Goal: Task Accomplishment & Management: Use online tool/utility

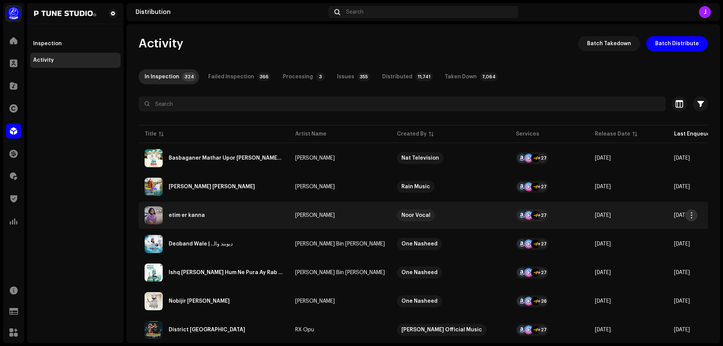
click at [693, 215] on span "button" at bounding box center [692, 215] width 6 height 6
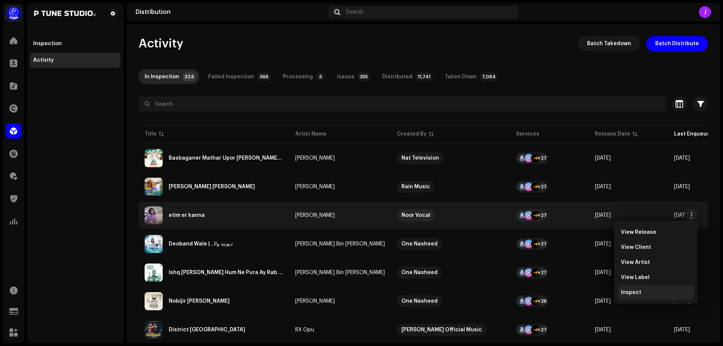
click at [637, 291] on span "Inspect" at bounding box center [631, 293] width 20 height 6
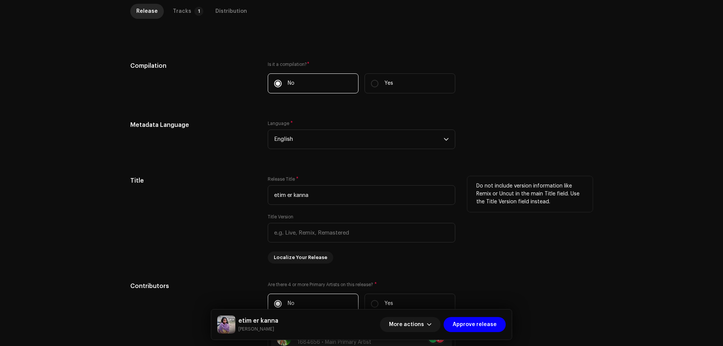
scroll to position [151, 0]
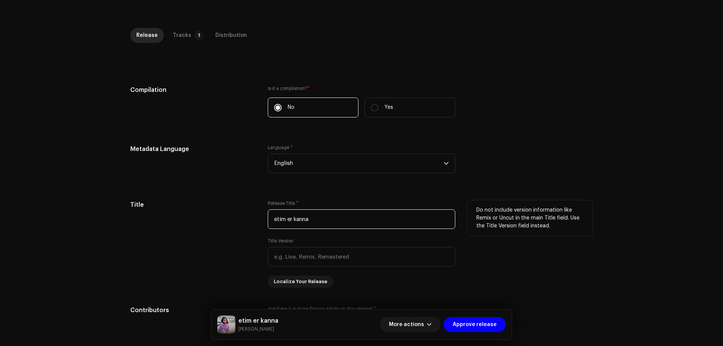
drag, startPoint x: 275, startPoint y: 220, endPoint x: 261, endPoint y: 220, distance: 13.2
click at [261, 220] on div "Title Release Title * etim er kanna Title Version Localize Your Release Do not …" at bounding box center [361, 243] width 462 height 87
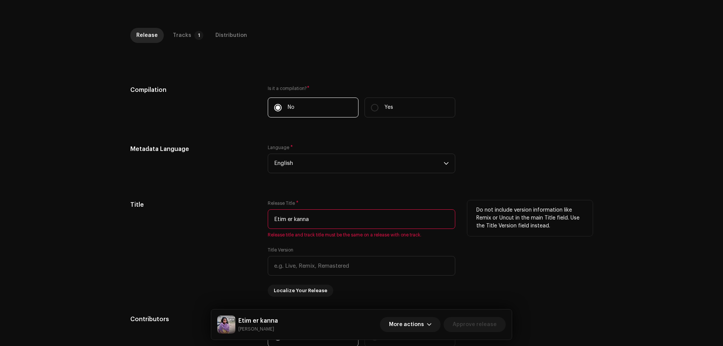
click at [287, 218] on input "Etim er kanna" at bounding box center [362, 219] width 188 height 20
click at [295, 219] on input "Etim Er kanna" at bounding box center [362, 219] width 188 height 20
type input "Etim Er Kanna"
click at [216, 239] on div "Title" at bounding box center [192, 248] width 125 height 96
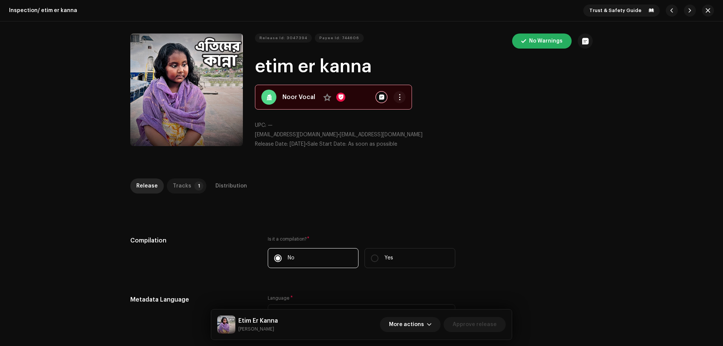
click at [179, 187] on div "Tracks" at bounding box center [182, 185] width 18 height 15
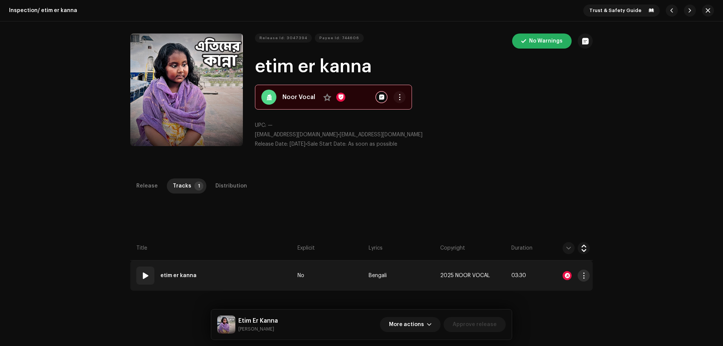
click at [583, 276] on span "button" at bounding box center [584, 276] width 6 height 6
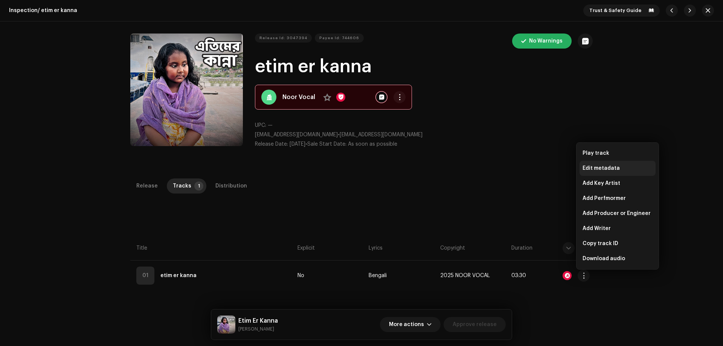
click at [607, 166] on span "Edit metadata" at bounding box center [601, 168] width 37 height 6
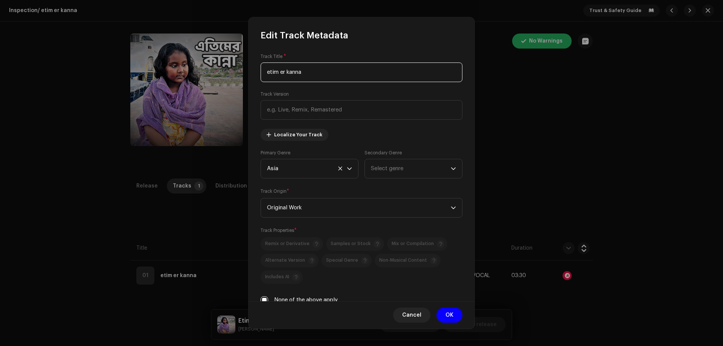
click at [285, 72] on input "etim er kanna" at bounding box center [362, 73] width 202 height 20
paste input "Etim Er K"
type input "Etim Er Kanna"
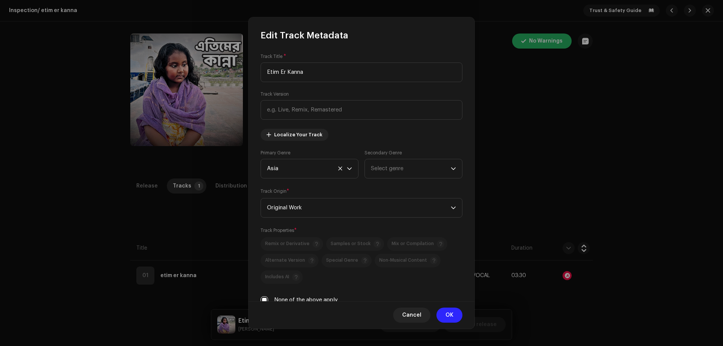
click at [451, 313] on span "OK" at bounding box center [449, 315] width 8 height 15
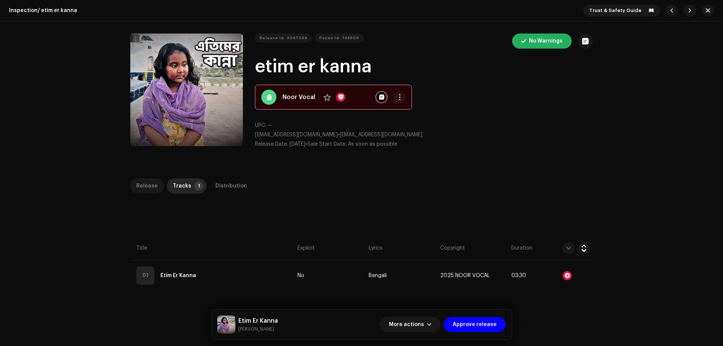
click at [148, 181] on div "Release" at bounding box center [146, 185] width 21 height 15
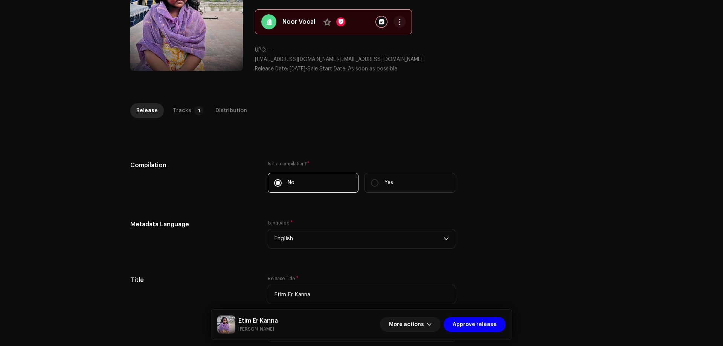
scroll to position [38, 0]
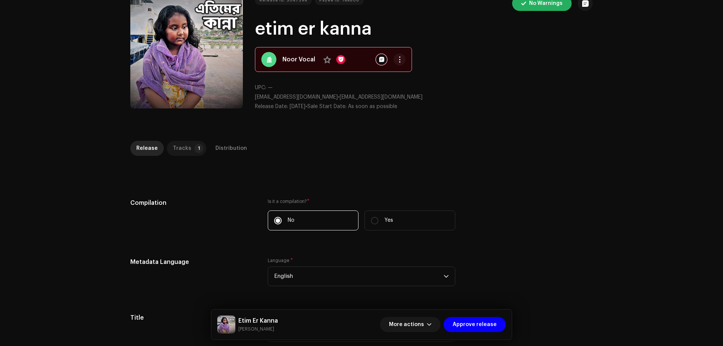
click at [180, 151] on div "Tracks" at bounding box center [182, 148] width 18 height 15
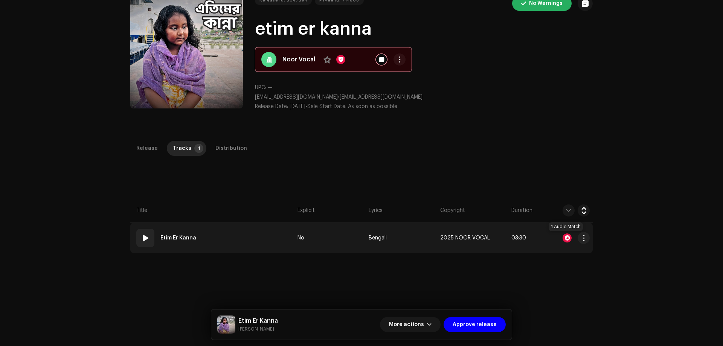
click at [564, 238] on div at bounding box center [567, 237] width 9 height 9
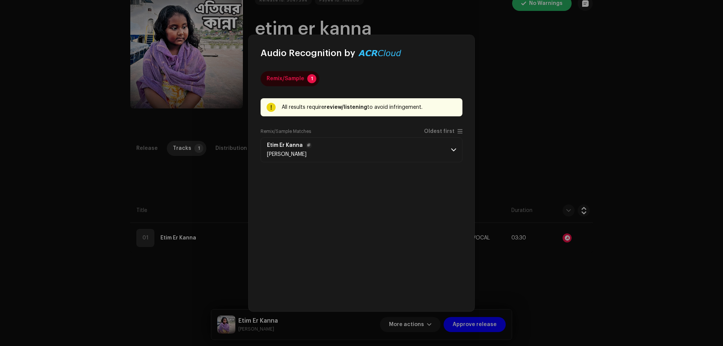
click at [456, 150] on span at bounding box center [453, 150] width 5 height 6
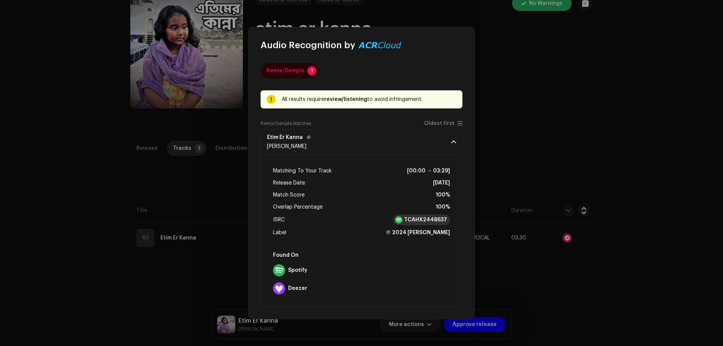
click at [417, 218] on strong "TCAHX2448637" at bounding box center [425, 220] width 43 height 8
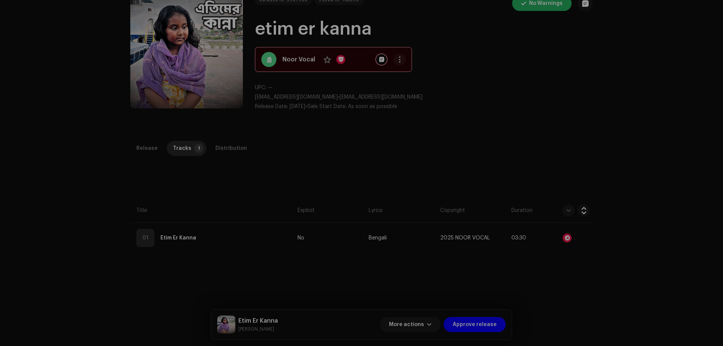
click at [180, 189] on div "Audio Recognition by Remix/Sample 1 All results require review/listening to avo…" at bounding box center [361, 173] width 723 height 346
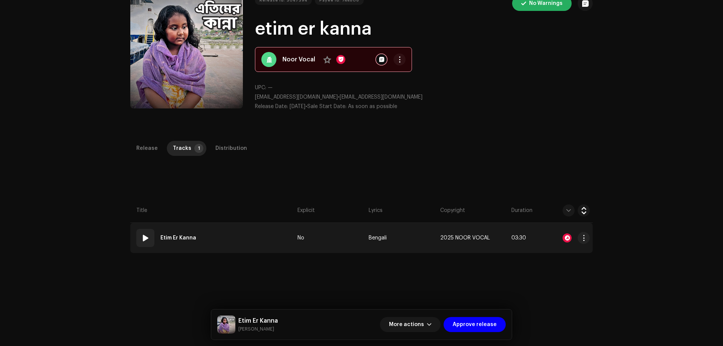
click at [143, 238] on span at bounding box center [145, 237] width 9 height 9
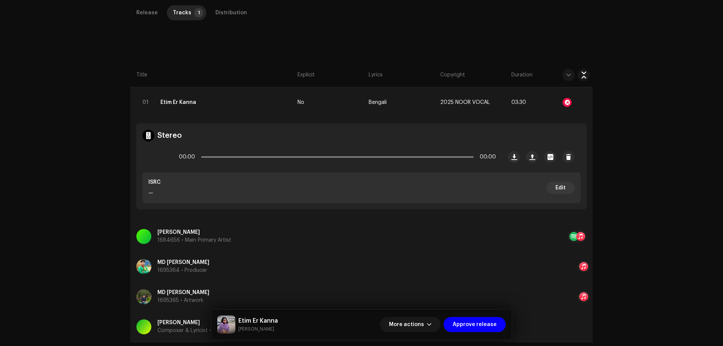
scroll to position [188, 0]
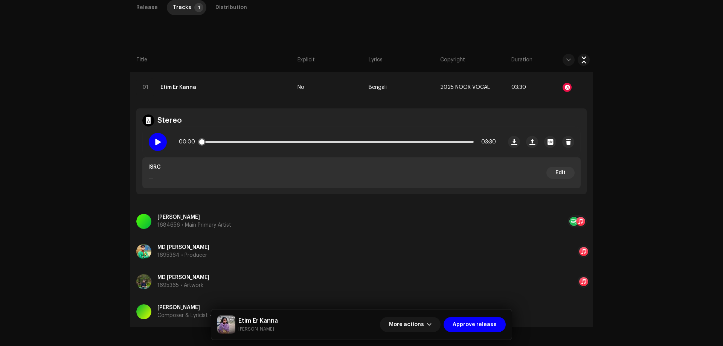
click at [157, 143] on span at bounding box center [157, 142] width 6 height 6
click at [155, 141] on span at bounding box center [157, 142] width 6 height 6
click at [432, 326] on span "button" at bounding box center [429, 325] width 5 height 6
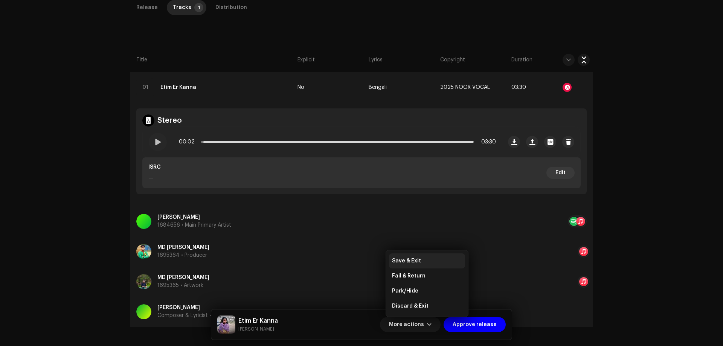
click at [415, 261] on span "Save & Exit" at bounding box center [406, 261] width 29 height 6
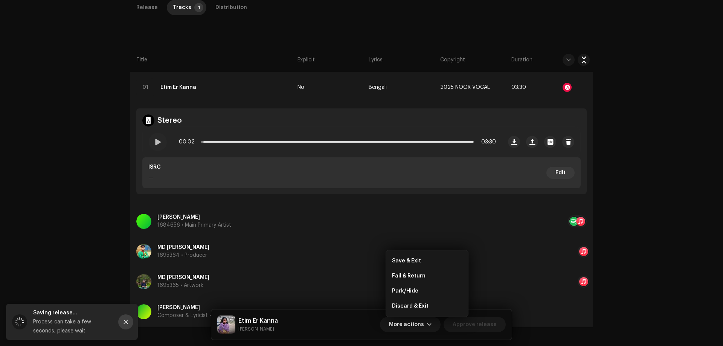
click at [126, 324] on icon "Close" at bounding box center [125, 321] width 5 height 5
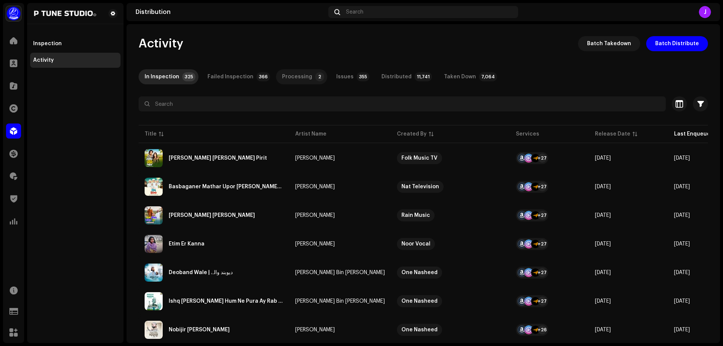
click at [301, 74] on div "Processing" at bounding box center [297, 76] width 30 height 15
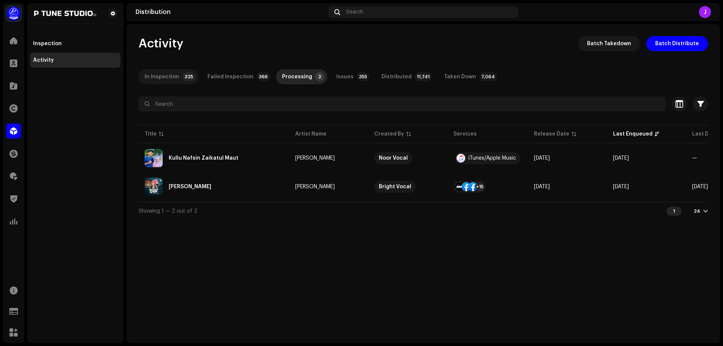
click at [164, 80] on div "In Inspection" at bounding box center [162, 76] width 35 height 15
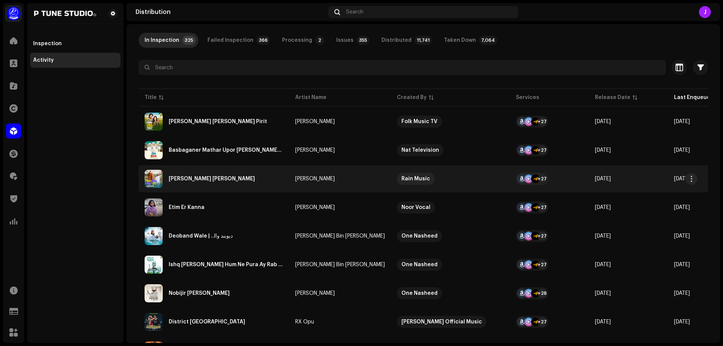
scroll to position [38, 0]
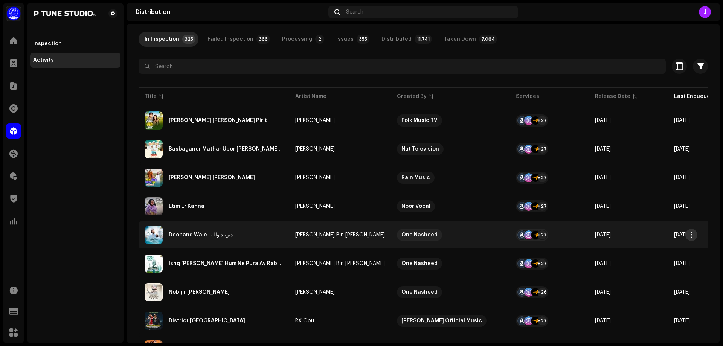
click at [692, 236] on span "button" at bounding box center [692, 235] width 6 height 6
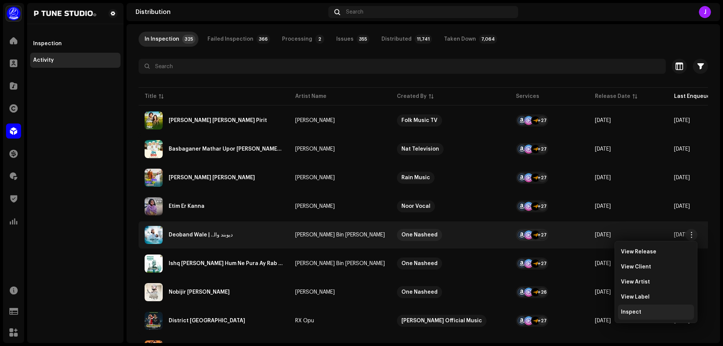
click at [638, 314] on span "Inspect" at bounding box center [631, 312] width 20 height 6
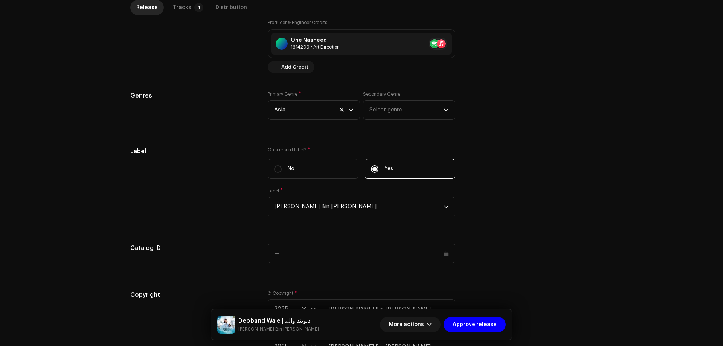
scroll to position [653, 0]
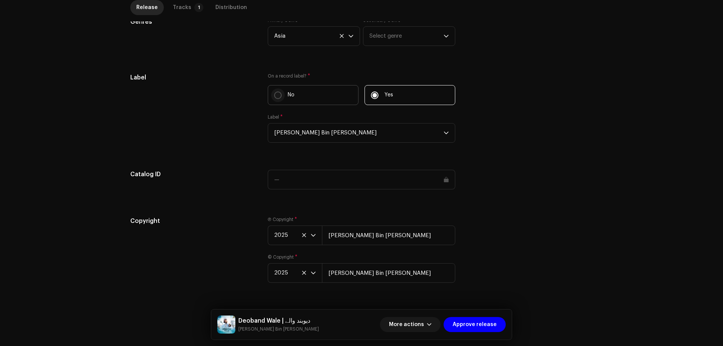
click at [274, 97] on p-radiobutton at bounding box center [278, 96] width 8 height 8
click at [274, 97] on input "No" at bounding box center [278, 96] width 8 height 8
radio input "true"
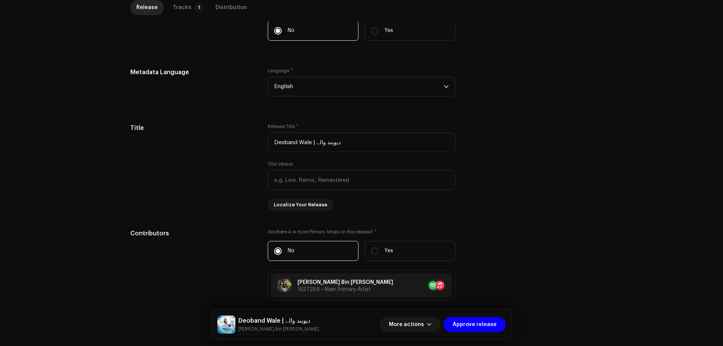
scroll to position [123, 0]
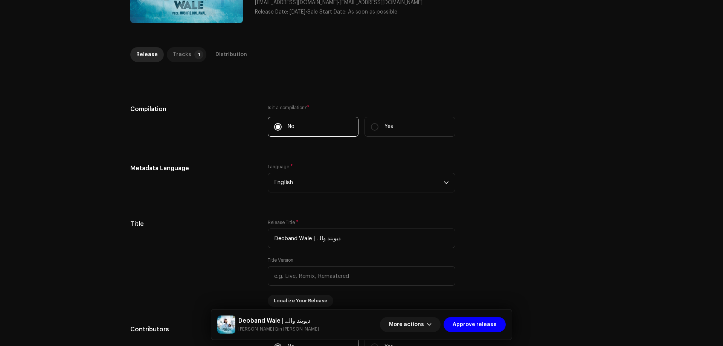
click at [180, 53] on div "Tracks" at bounding box center [182, 54] width 18 height 15
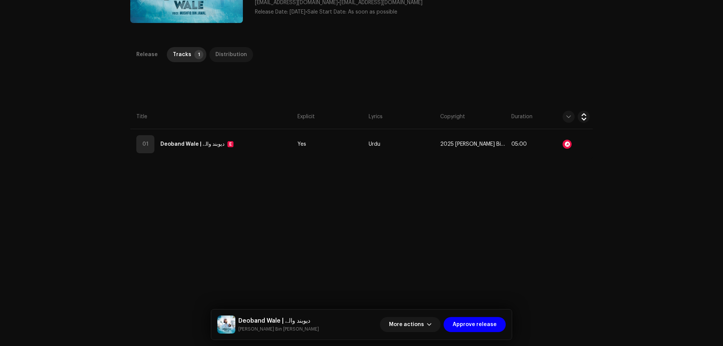
click at [226, 52] on div "Distribution" at bounding box center [231, 54] width 32 height 15
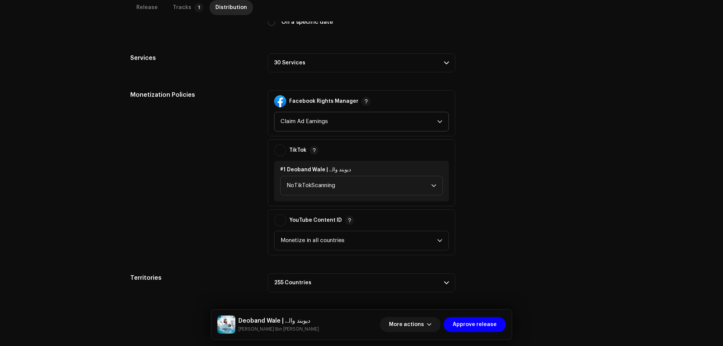
scroll to position [238, 0]
click at [321, 185] on span "NoTikTokScanning" at bounding box center [359, 185] width 145 height 19
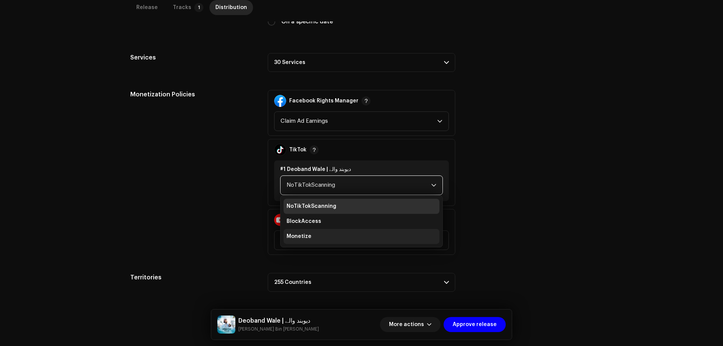
click at [309, 236] on li "Monetize" at bounding box center [362, 236] width 156 height 15
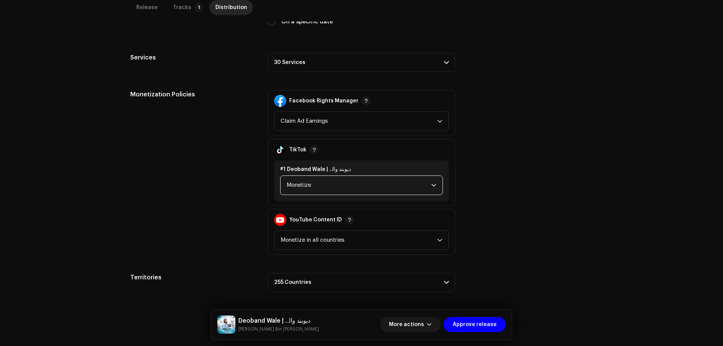
scroll to position [87, 0]
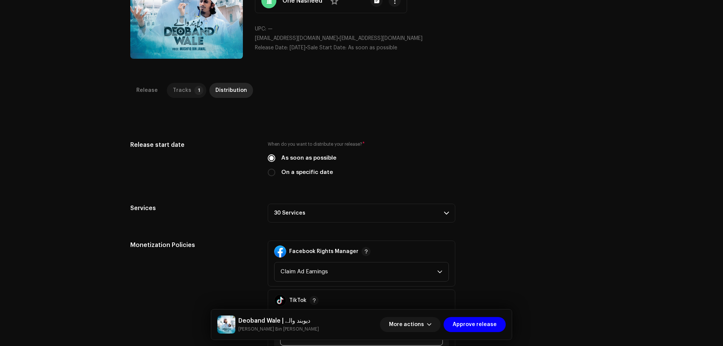
click at [194, 86] on p-badge "1" at bounding box center [198, 90] width 9 height 9
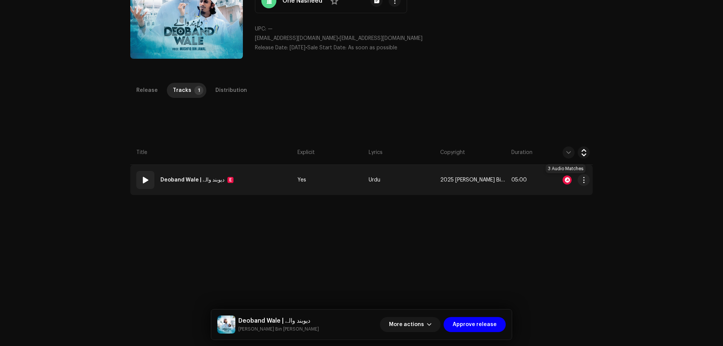
click at [567, 182] on div at bounding box center [567, 179] width 9 height 9
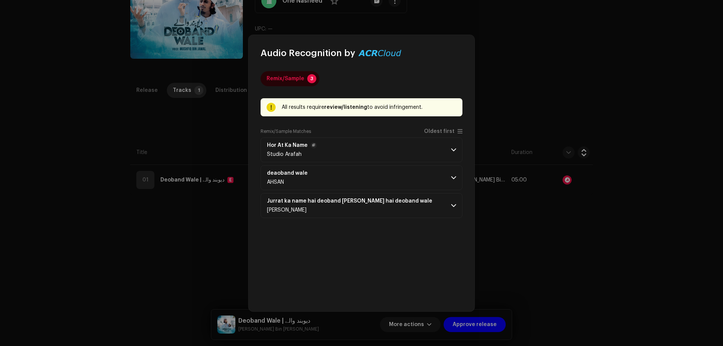
click at [450, 150] on p-accordion-header "Hor At Ka Name Studio [GEOGRAPHIC_DATA]" at bounding box center [362, 149] width 202 height 25
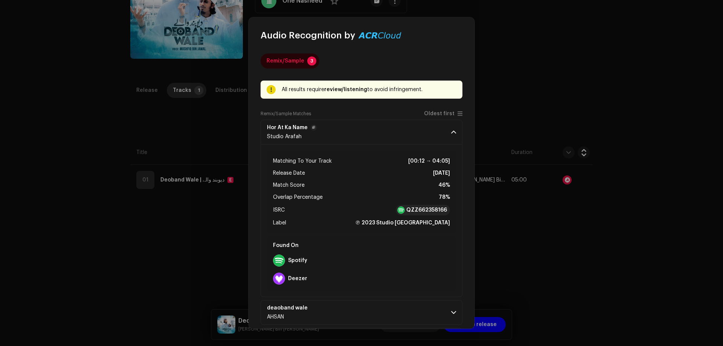
click at [451, 134] on span at bounding box center [453, 132] width 5 height 6
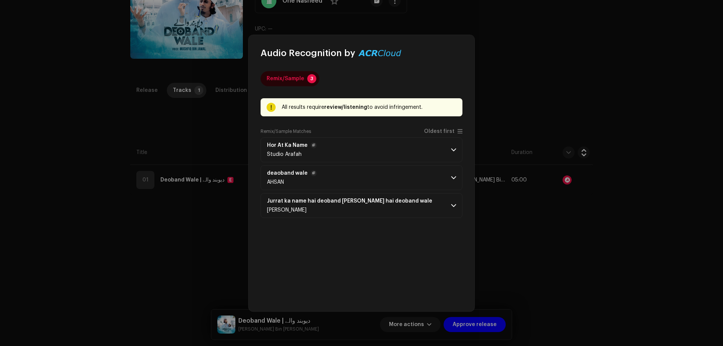
click at [452, 175] on span at bounding box center [453, 178] width 5 height 6
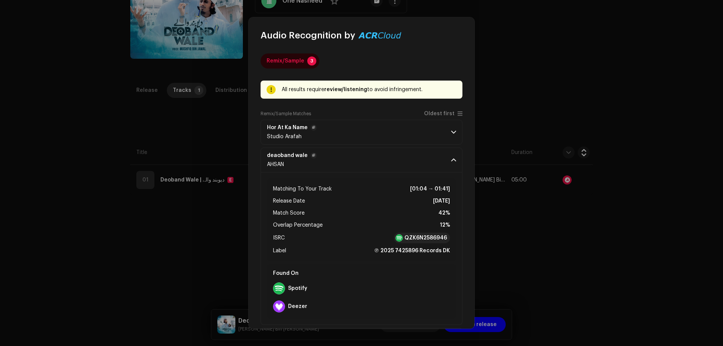
click at [451, 158] on span at bounding box center [453, 160] width 5 height 6
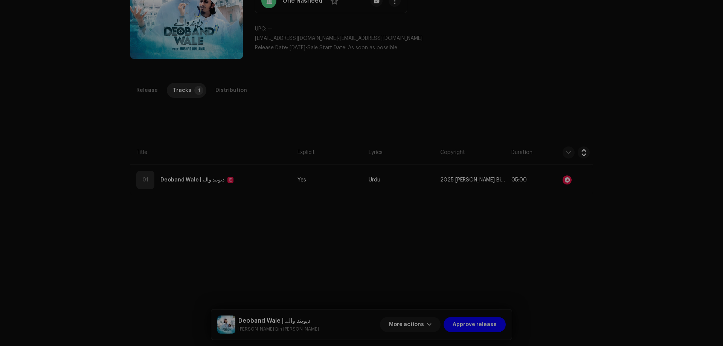
click at [587, 261] on div "Audio Recognition by Remix/Sample 3 All results require review/listening to avo…" at bounding box center [361, 173] width 723 height 346
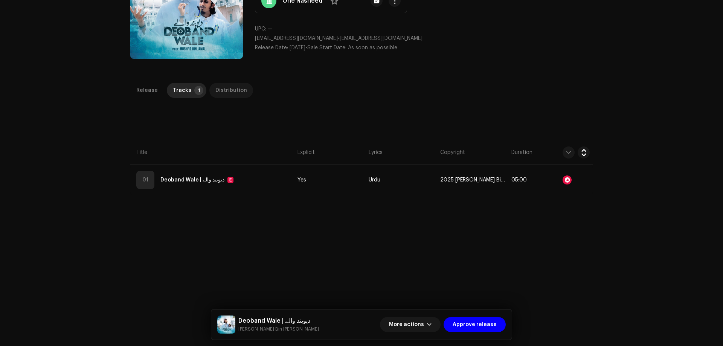
click at [224, 86] on div "Distribution" at bounding box center [231, 90] width 32 height 15
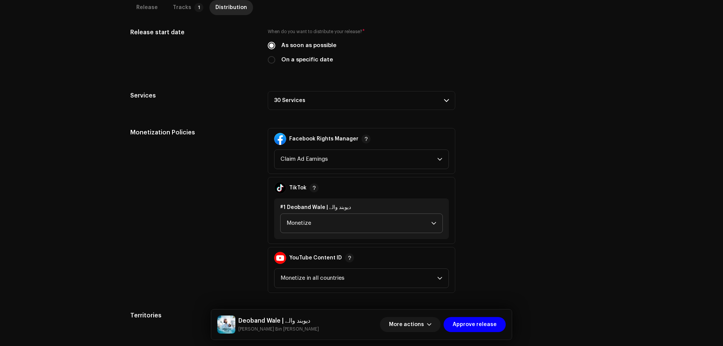
scroll to position [200, 0]
click at [324, 103] on p-accordion-header "30 Services" at bounding box center [362, 100] width 188 height 19
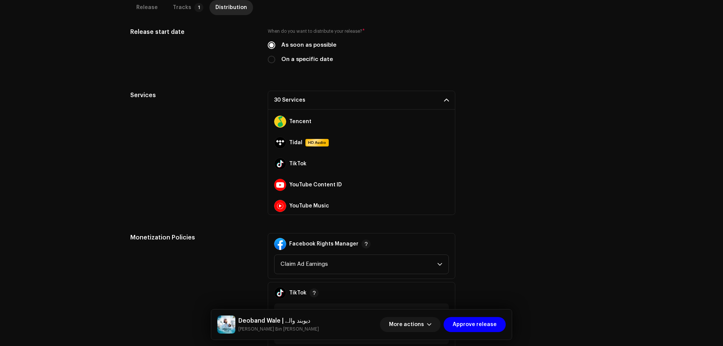
scroll to position [528, 0]
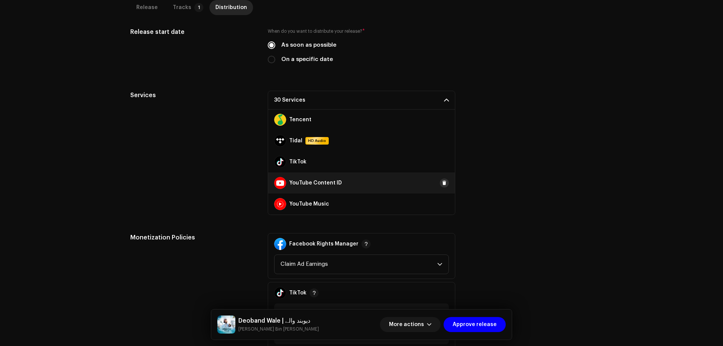
click at [442, 185] on span at bounding box center [444, 183] width 5 height 6
click at [537, 131] on div "Services 29 Services Amazon HD Audio Anghami Audiomack AWA Boomplay Deezer Face…" at bounding box center [361, 153] width 462 height 124
click at [145, 9] on div "Release" at bounding box center [146, 7] width 21 height 15
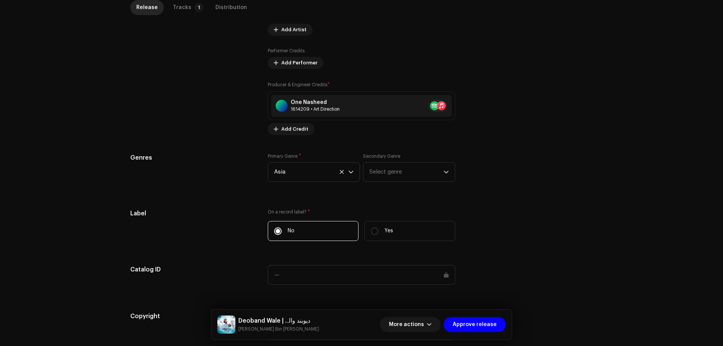
scroll to position [613, 0]
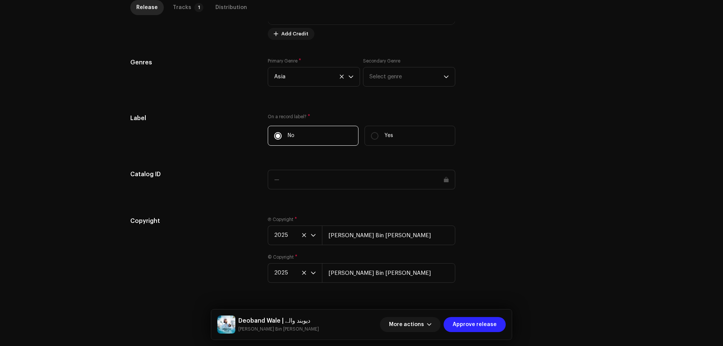
click at [473, 324] on span "Approve release" at bounding box center [475, 324] width 44 height 15
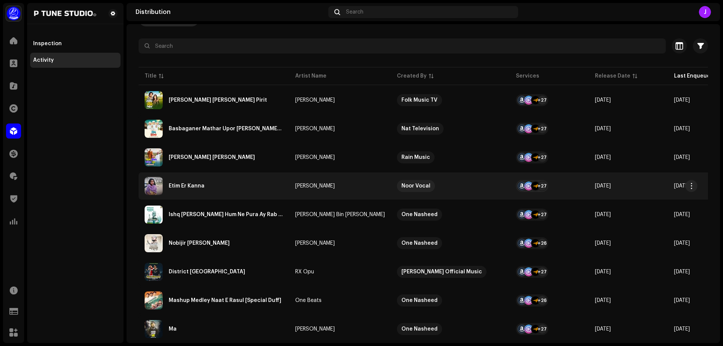
scroll to position [75, 0]
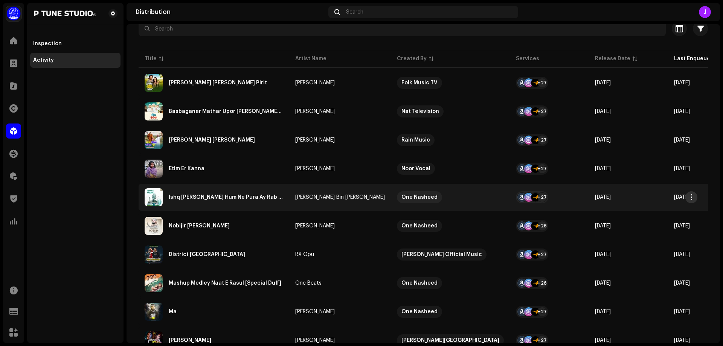
click at [694, 195] on span "button" at bounding box center [692, 197] width 6 height 6
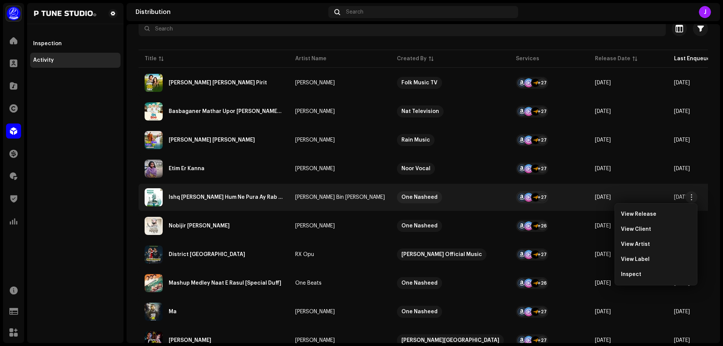
click at [632, 275] on span "Inspect" at bounding box center [631, 275] width 20 height 6
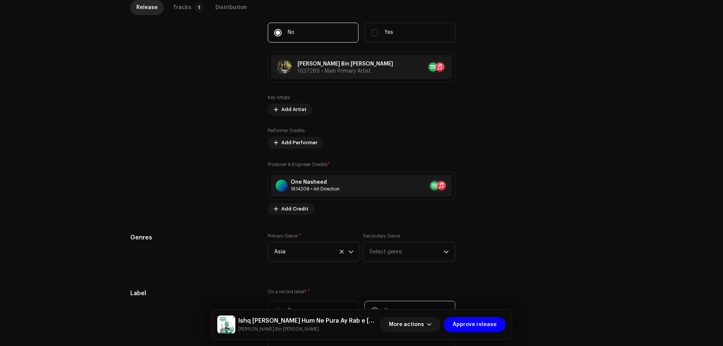
scroll to position [653, 0]
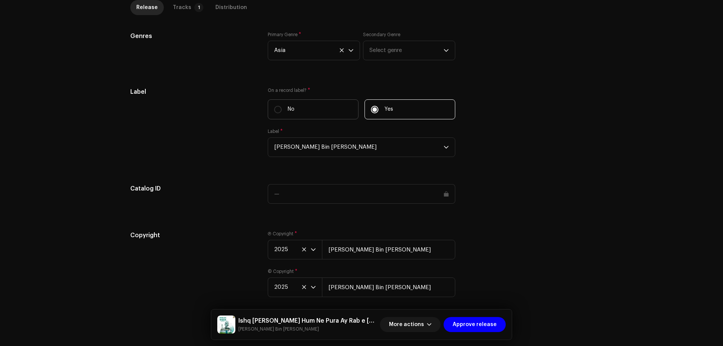
click at [285, 99] on label "No" at bounding box center [313, 109] width 91 height 20
click at [282, 106] on input "No" at bounding box center [278, 110] width 8 height 8
radio input "true"
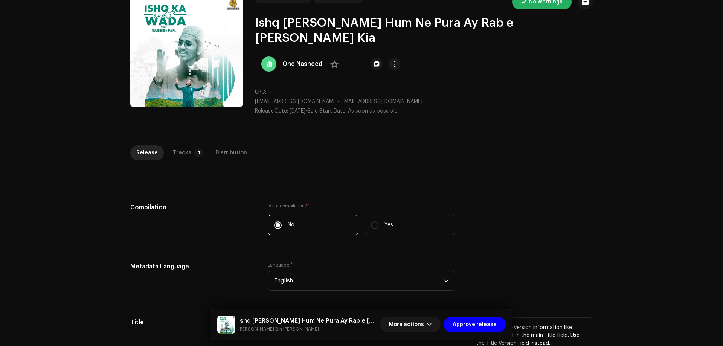
scroll to position [0, 0]
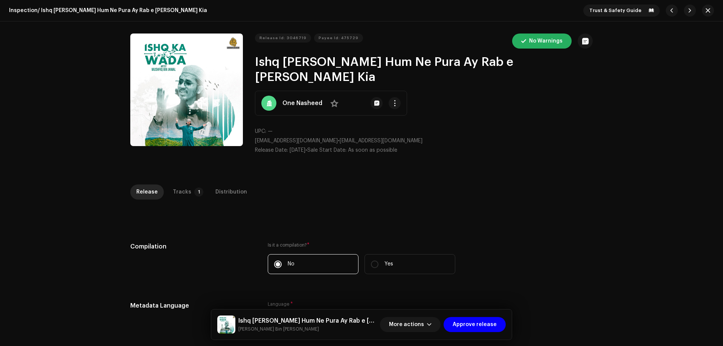
click at [180, 166] on div "Inspection / Ishq [PERSON_NAME] Hum Ne Pura Ay Rab e [PERSON_NAME] Kia Trust & …" at bounding box center [361, 173] width 723 height 346
click at [180, 185] on div "Tracks" at bounding box center [182, 192] width 18 height 15
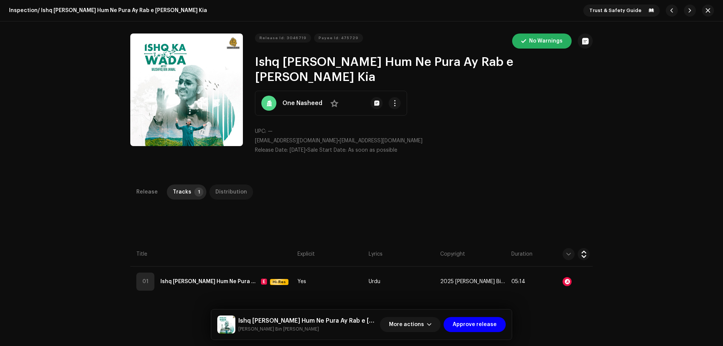
click at [217, 185] on div "Distribution" at bounding box center [231, 192] width 32 height 15
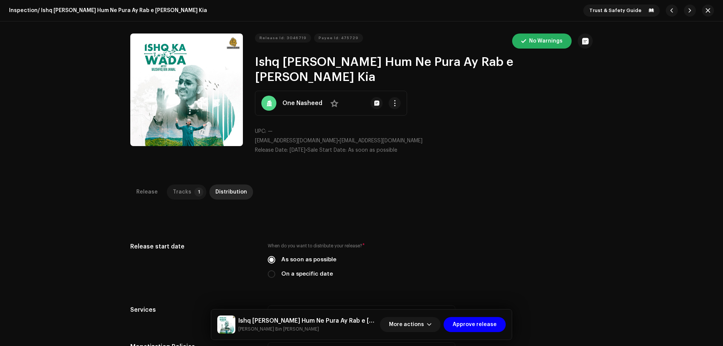
click at [188, 185] on p-tab "Tracks 1" at bounding box center [187, 192] width 40 height 15
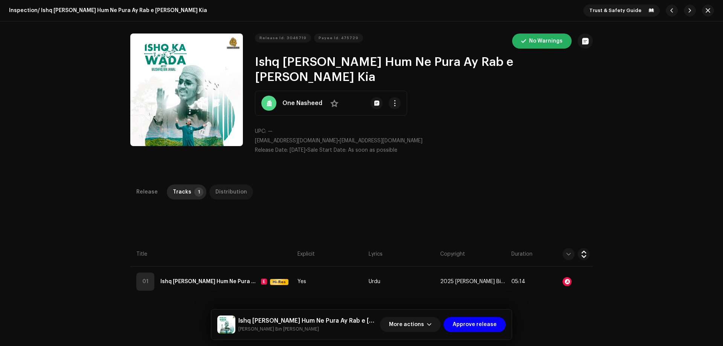
click at [229, 185] on div "Distribution" at bounding box center [231, 192] width 32 height 15
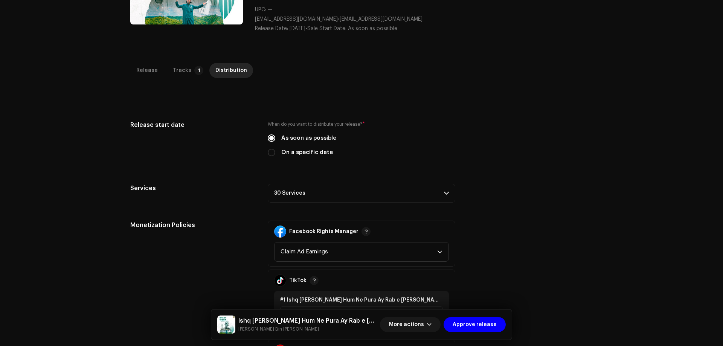
scroll to position [226, 0]
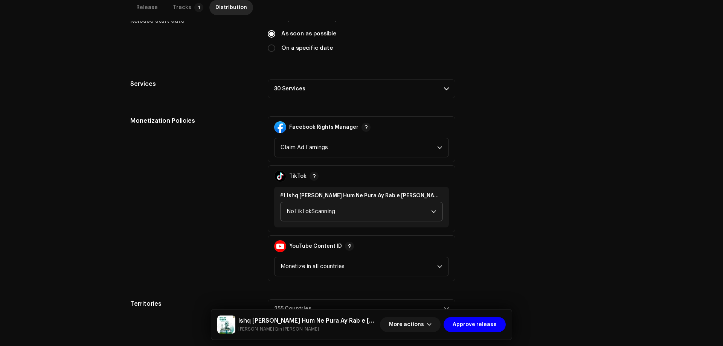
click at [320, 202] on span "NoTikTokScanning" at bounding box center [359, 211] width 145 height 19
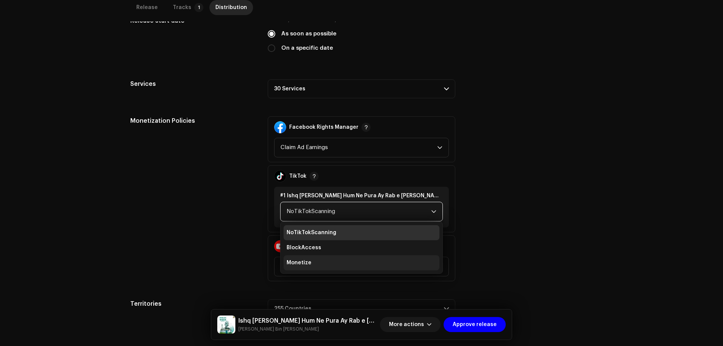
click at [312, 255] on li "Monetize" at bounding box center [362, 262] width 156 height 15
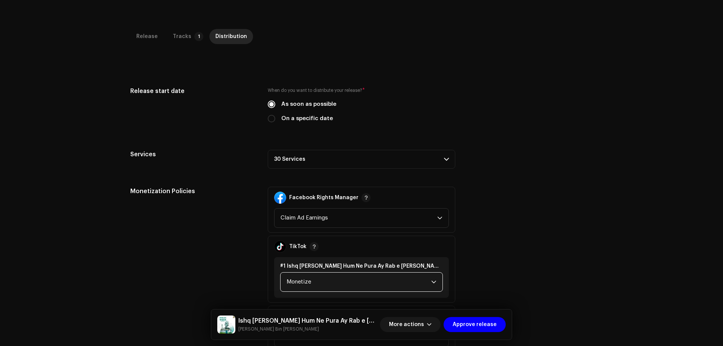
scroll to position [38, 0]
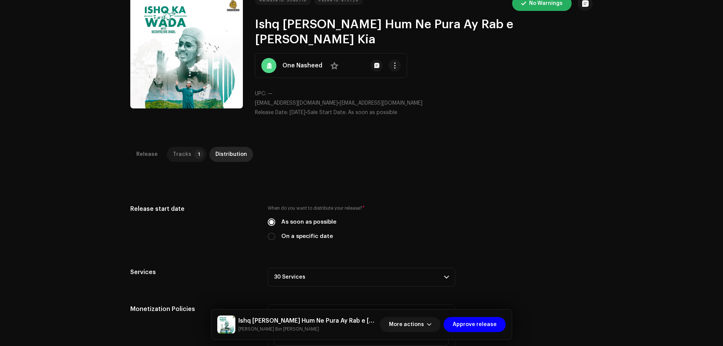
click at [184, 147] on div "Tracks" at bounding box center [182, 154] width 18 height 15
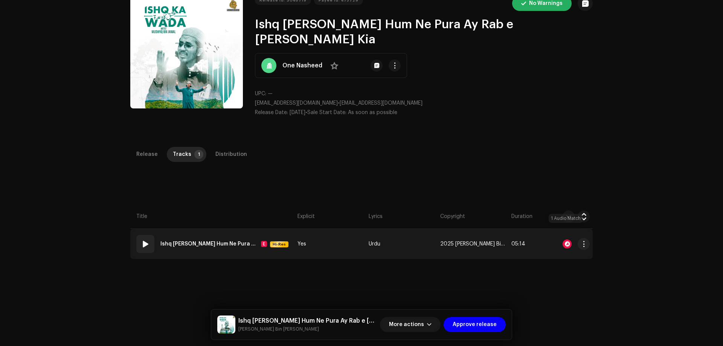
click at [565, 240] on div at bounding box center [567, 244] width 9 height 9
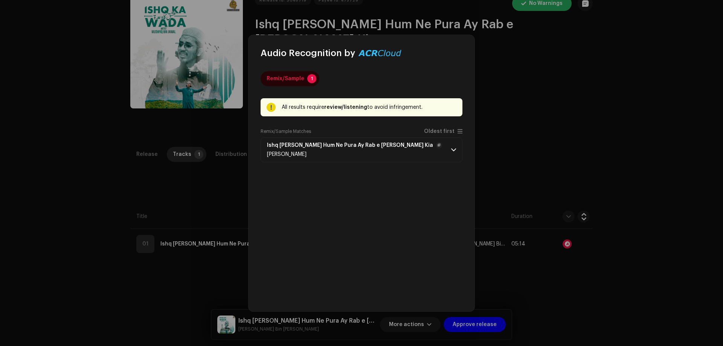
click at [455, 150] on span at bounding box center [453, 150] width 5 height 6
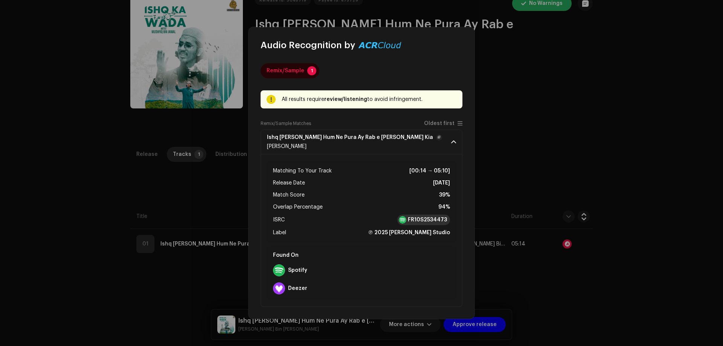
click at [422, 220] on strong "FR10S2534473" at bounding box center [427, 220] width 39 height 8
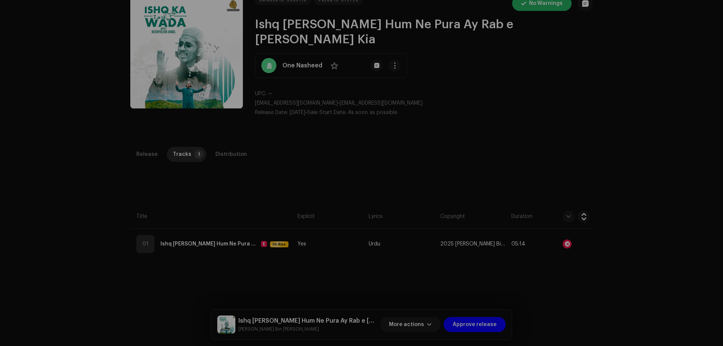
click at [534, 264] on div "Audio Recognition by Remix/Sample 1 All results require review/listening to avo…" at bounding box center [361, 173] width 723 height 346
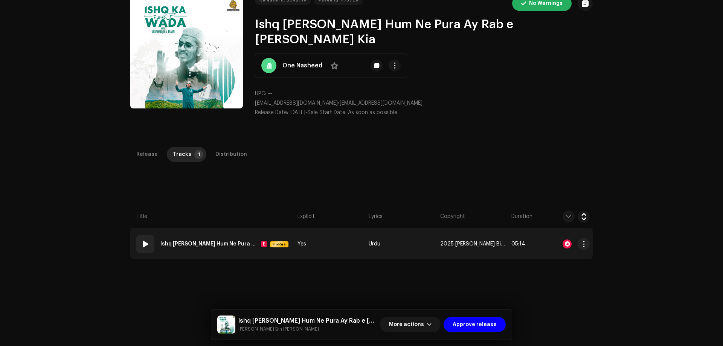
click at [141, 235] on div "01" at bounding box center [145, 244] width 18 height 18
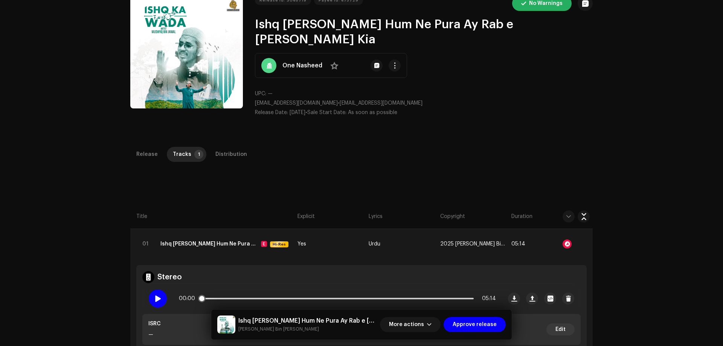
click at [158, 296] on span at bounding box center [157, 299] width 6 height 6
click at [156, 296] on span at bounding box center [157, 299] width 6 height 6
click at [225, 147] on div "Distribution" at bounding box center [231, 154] width 32 height 15
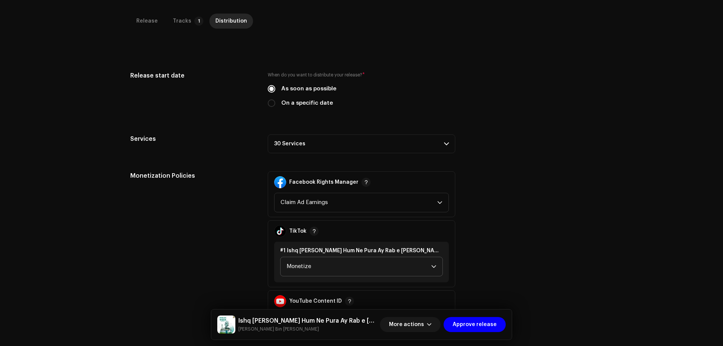
scroll to position [238, 0]
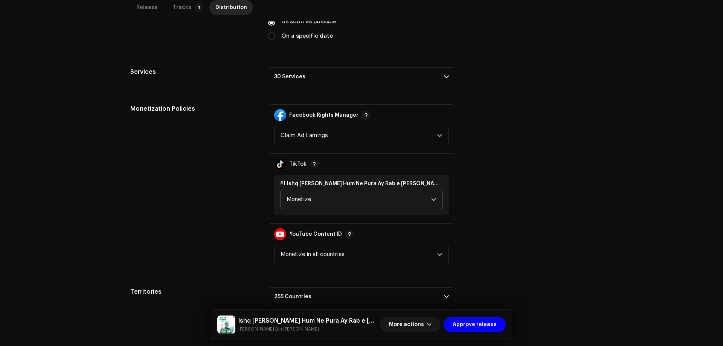
click at [327, 69] on p-accordion-header "30 Services" at bounding box center [362, 76] width 188 height 19
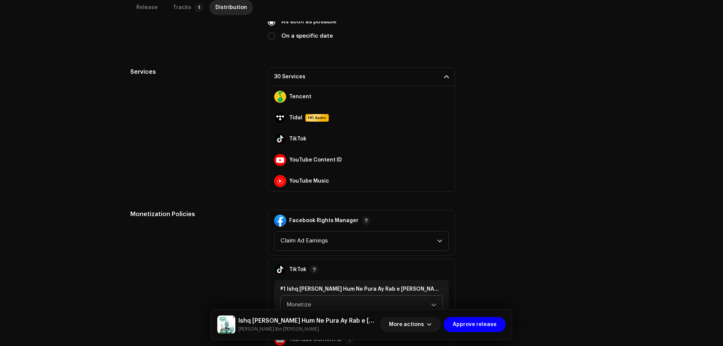
scroll to position [528, 0]
click at [442, 157] on span at bounding box center [444, 160] width 5 height 6
click at [566, 126] on div "Services 29 Services Amazon HD Audio Anghami Audiomack AWA Boomplay Deezer Face…" at bounding box center [361, 129] width 462 height 124
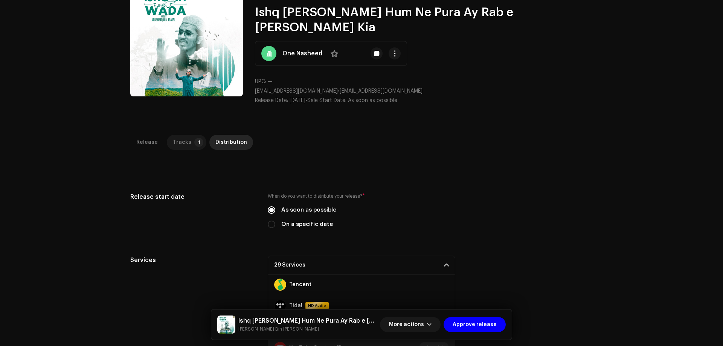
scroll to position [0, 0]
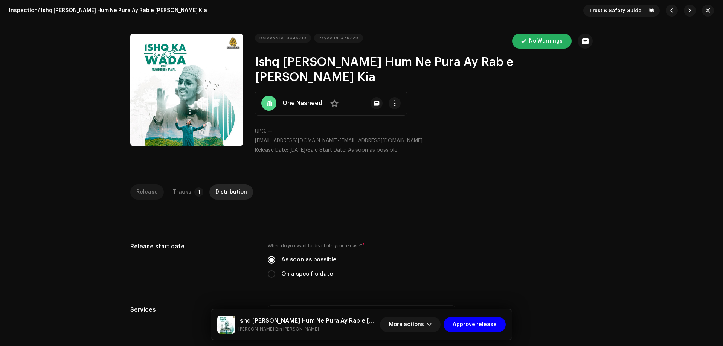
click at [138, 185] on div "Release" at bounding box center [146, 192] width 21 height 15
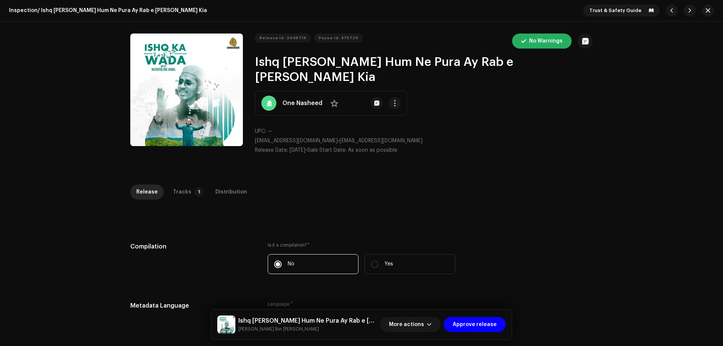
drag, startPoint x: 187, startPoint y: 182, endPoint x: 202, endPoint y: 180, distance: 15.6
click at [186, 185] on p-tab "Tracks 1" at bounding box center [187, 192] width 40 height 15
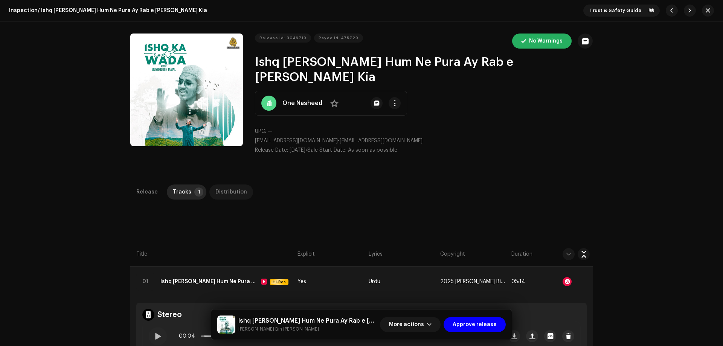
click at [215, 185] on div "Distribution" at bounding box center [231, 192] width 32 height 15
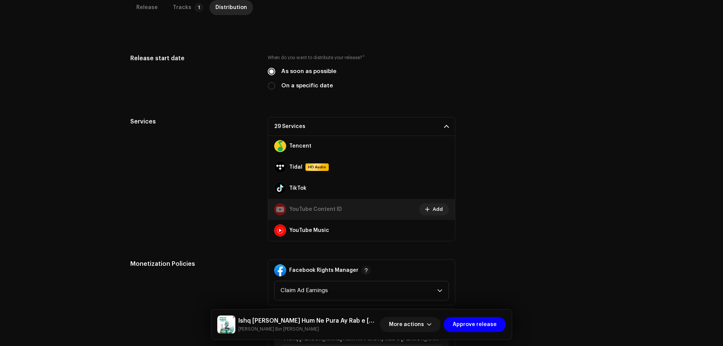
scroll to position [294, 0]
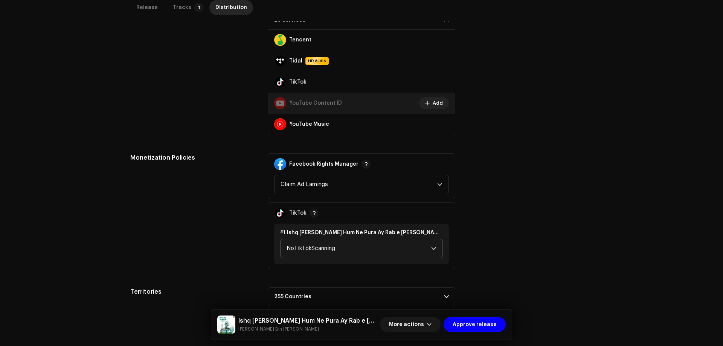
click at [293, 239] on span "NoTikTokScanning" at bounding box center [359, 248] width 145 height 19
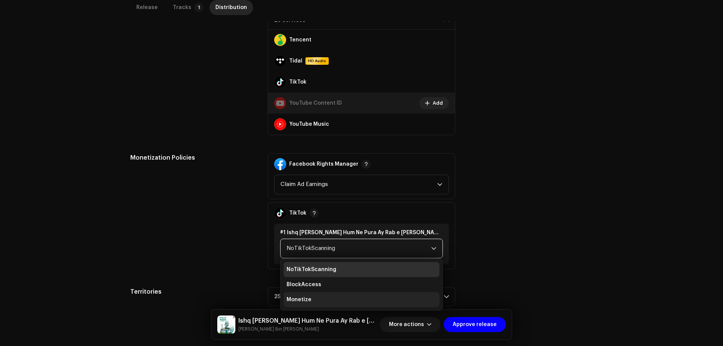
click at [304, 296] on span "Monetize" at bounding box center [299, 300] width 25 height 8
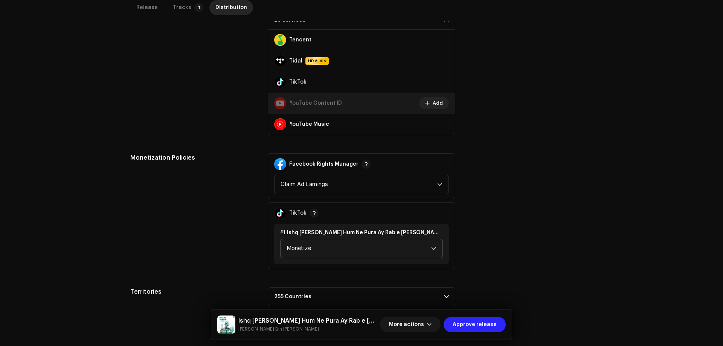
click at [470, 325] on span "Approve release" at bounding box center [475, 324] width 44 height 15
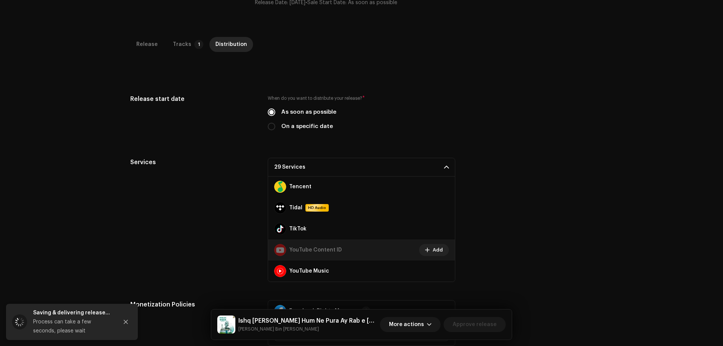
scroll to position [69, 0]
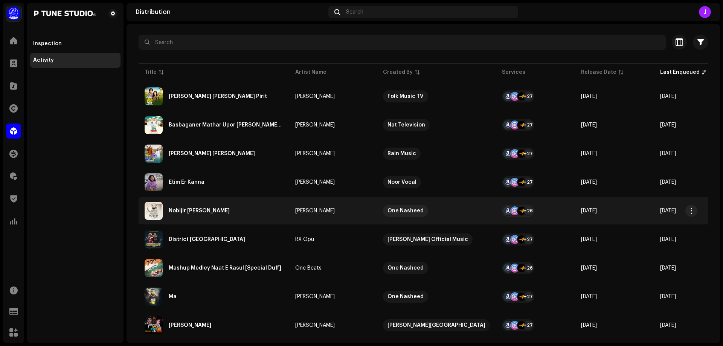
scroll to position [75, 0]
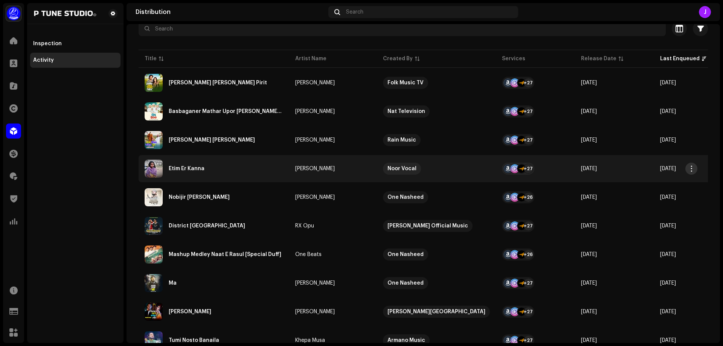
click at [693, 169] on span "button" at bounding box center [692, 169] width 6 height 6
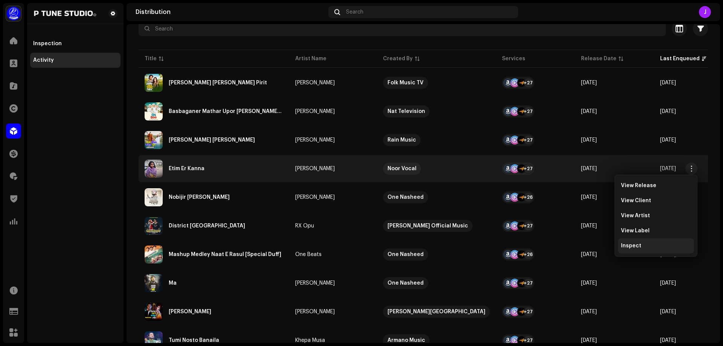
click at [634, 248] on span "Inspect" at bounding box center [631, 246] width 20 height 6
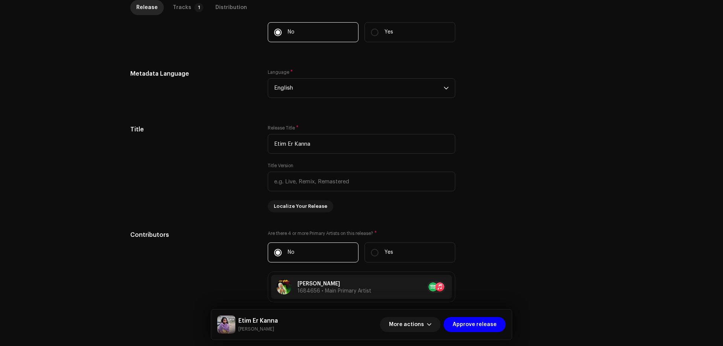
scroll to position [452, 0]
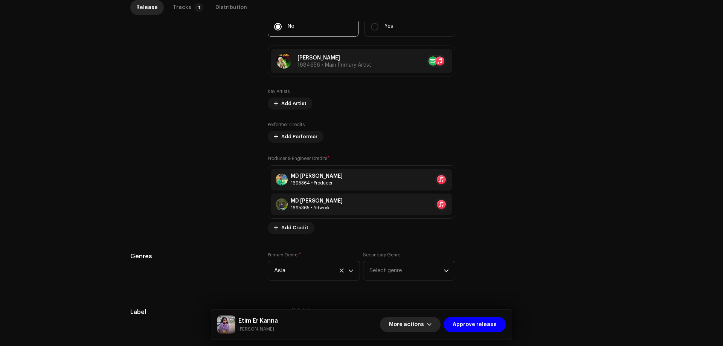
click at [414, 325] on span "More actions" at bounding box center [406, 324] width 35 height 15
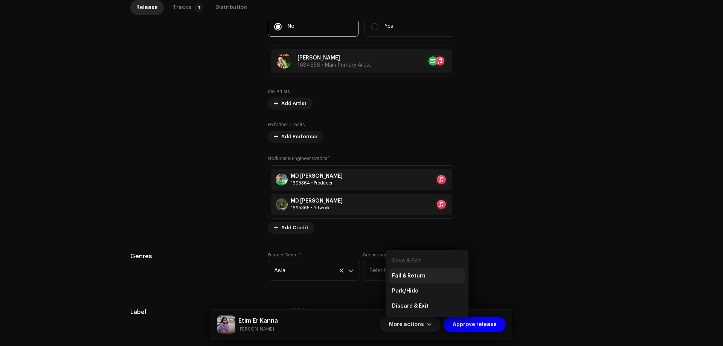
click at [418, 275] on span "Fail & Return" at bounding box center [409, 276] width 34 height 6
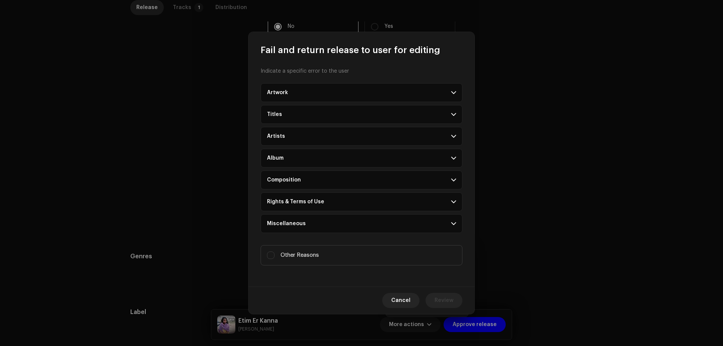
click at [329, 252] on label "Other Reasons" at bounding box center [362, 255] width 202 height 20
click at [275, 252] on input "Other Reasons" at bounding box center [271, 256] width 8 height 8
checkbox input "true"
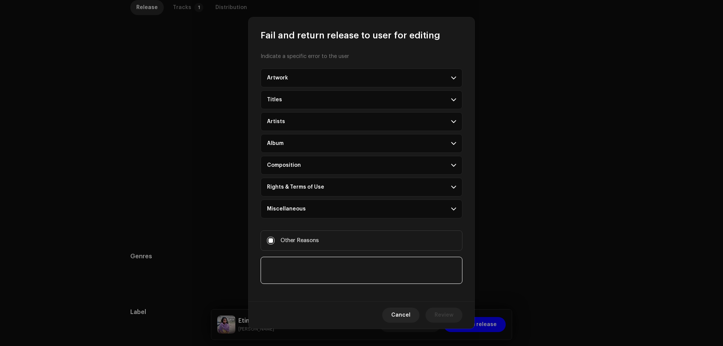
click at [329, 270] on textarea at bounding box center [362, 270] width 202 height 27
type textarea "Already distributed"
click at [451, 317] on span "Review" at bounding box center [444, 315] width 19 height 15
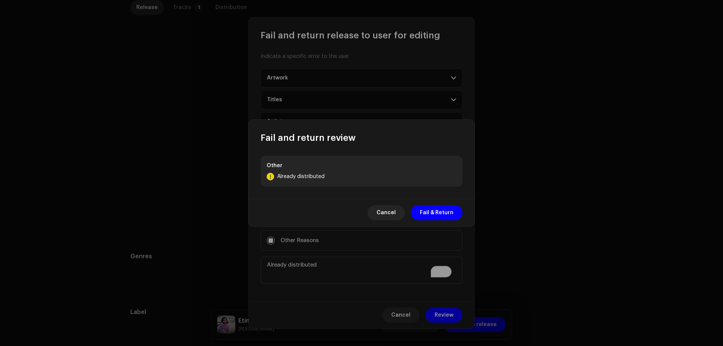
drag, startPoint x: 436, startPoint y: 214, endPoint x: 440, endPoint y: 212, distance: 4.9
click at [437, 213] on span "Fail & Return" at bounding box center [437, 212] width 34 height 15
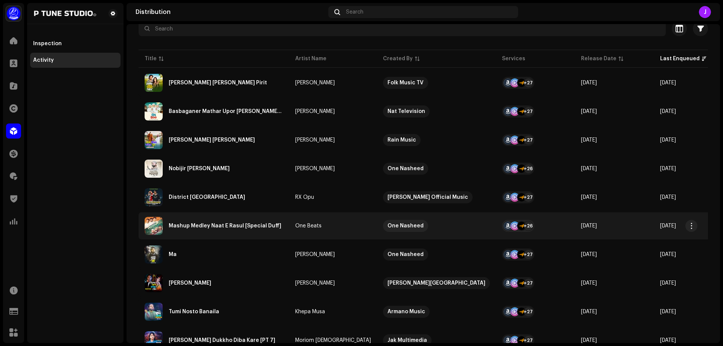
scroll to position [113, 0]
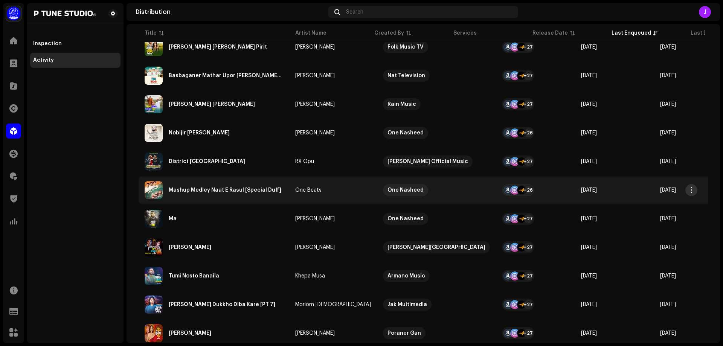
click at [693, 191] on span "button" at bounding box center [692, 190] width 6 height 6
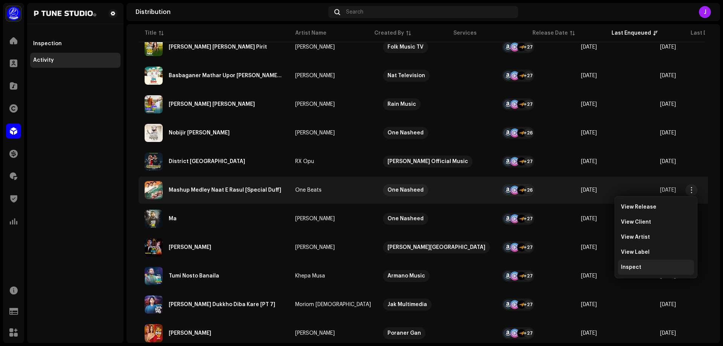
click at [637, 269] on span "Inspect" at bounding box center [631, 267] width 20 height 6
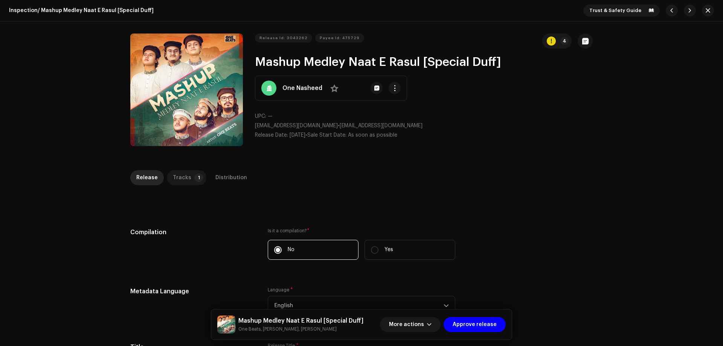
click at [185, 177] on div "Tracks" at bounding box center [182, 177] width 18 height 15
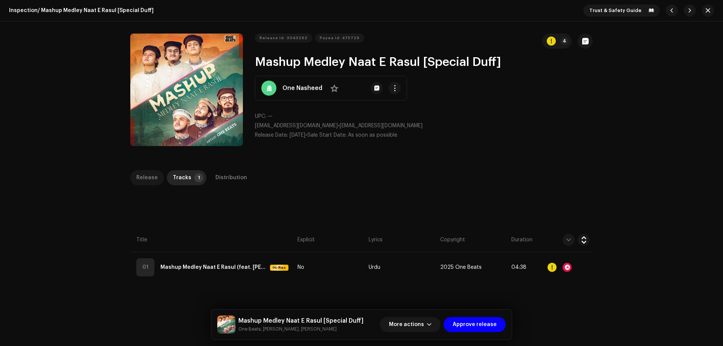
click at [143, 177] on div "Release" at bounding box center [146, 177] width 21 height 15
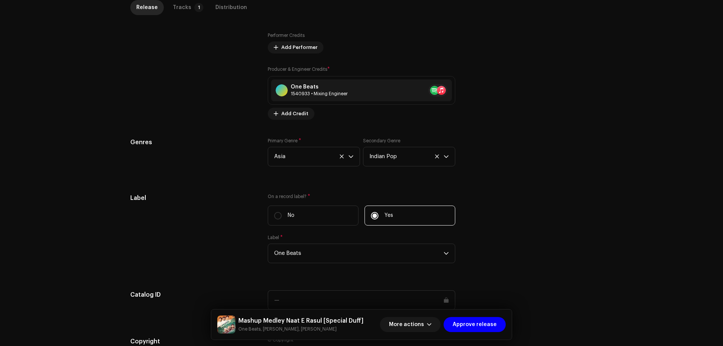
scroll to position [678, 0]
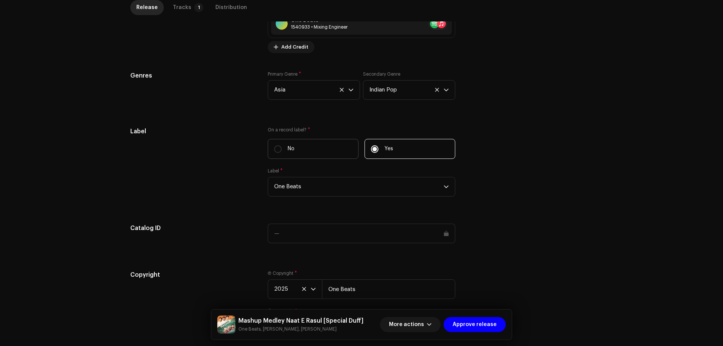
click at [277, 154] on label "No" at bounding box center [313, 149] width 91 height 20
click at [277, 153] on input "No" at bounding box center [278, 149] width 8 height 8
radio input "true"
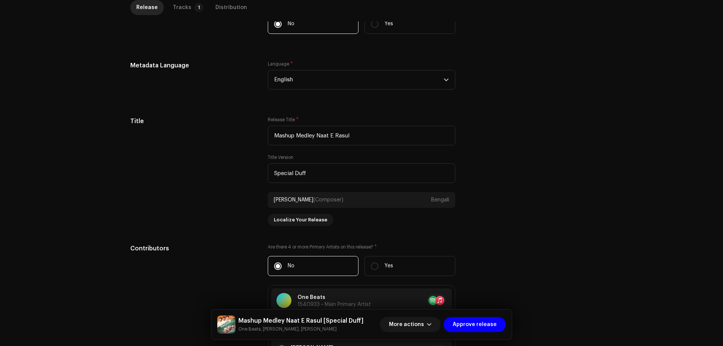
scroll to position [0, 0]
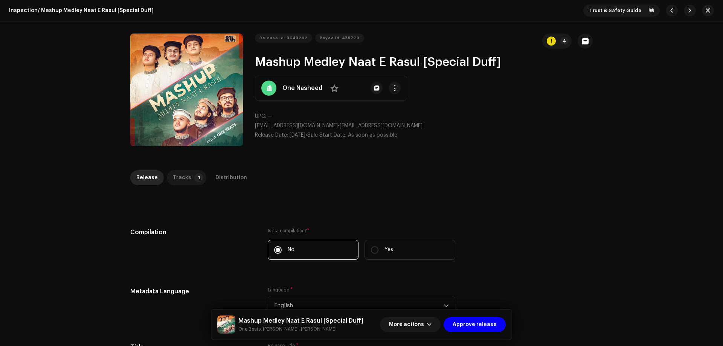
click at [182, 174] on div "Tracks" at bounding box center [182, 177] width 18 height 15
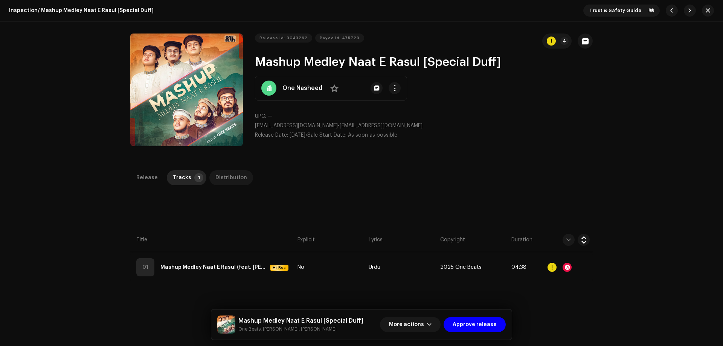
click at [227, 172] on div "Distribution" at bounding box center [231, 177] width 32 height 15
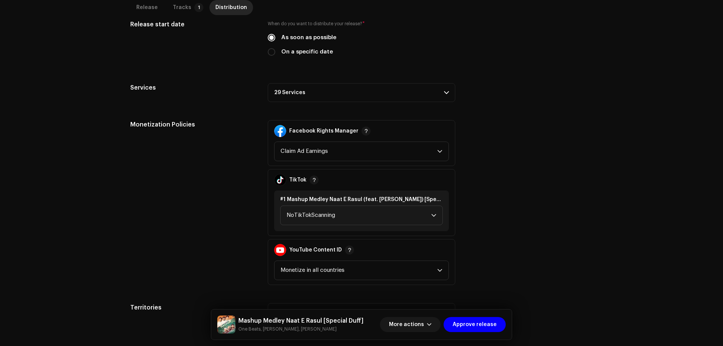
scroll to position [238, 0]
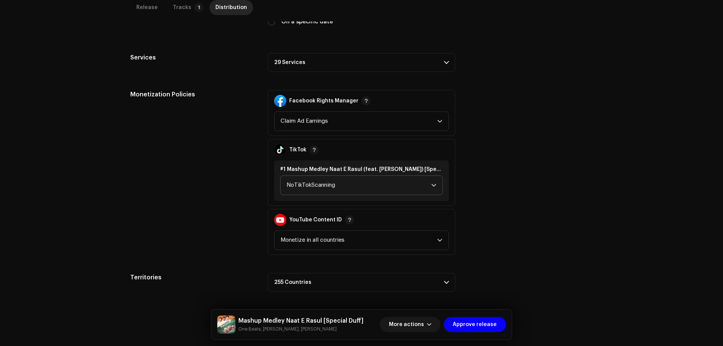
click at [301, 187] on span "NoTikTokScanning" at bounding box center [359, 185] width 145 height 19
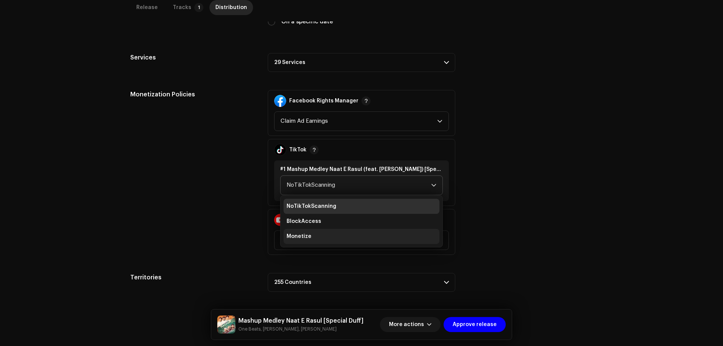
click at [305, 235] on span "Monetize" at bounding box center [299, 237] width 25 height 8
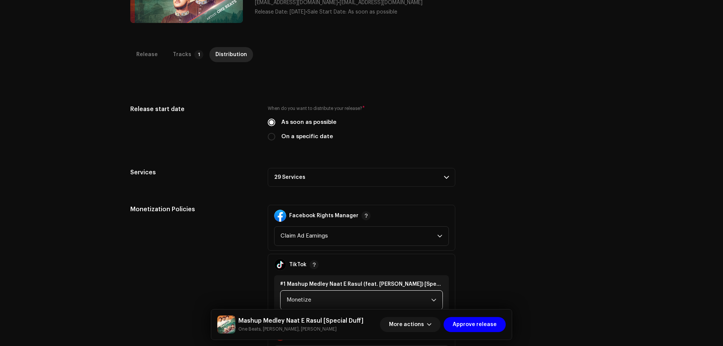
scroll to position [50, 0]
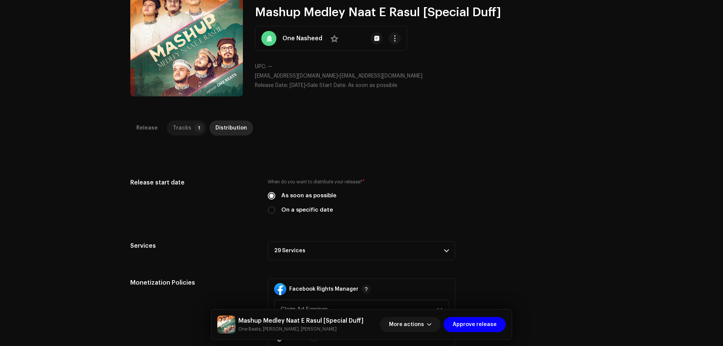
click at [177, 124] on div "Tracks" at bounding box center [182, 128] width 18 height 15
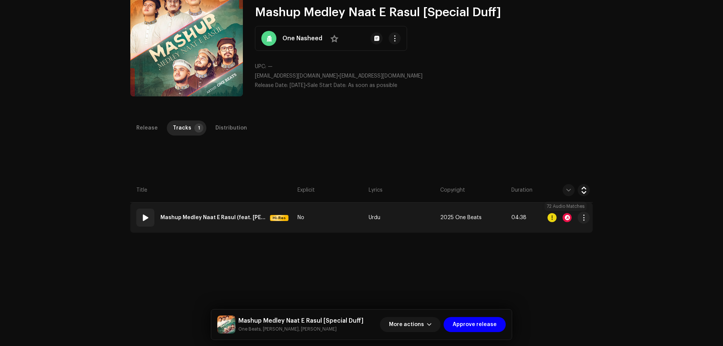
click at [564, 218] on div at bounding box center [567, 217] width 9 height 9
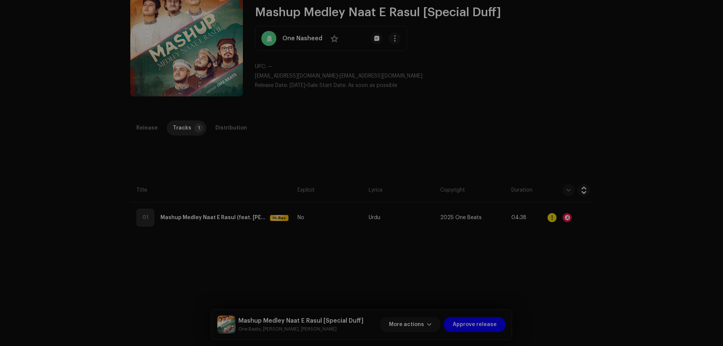
click at [534, 97] on div "Audio Recognition by Remix/Sample 1 Cover Song 71 All results require review/li…" at bounding box center [361, 173] width 723 height 346
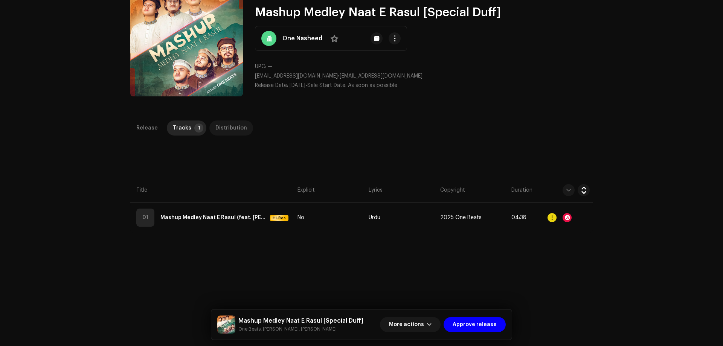
click at [236, 127] on div "Distribution" at bounding box center [231, 128] width 32 height 15
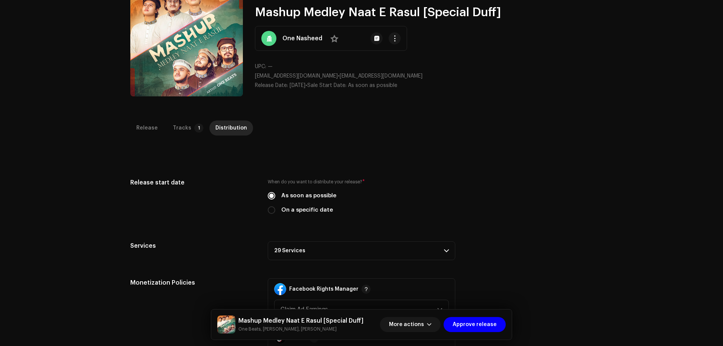
scroll to position [238, 0]
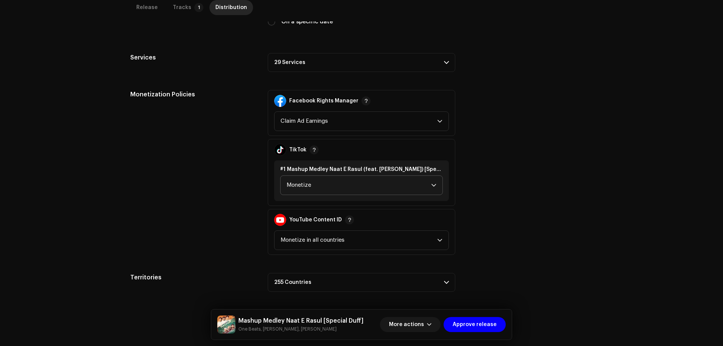
click at [306, 64] on p-accordion-header "29 Services" at bounding box center [362, 62] width 188 height 19
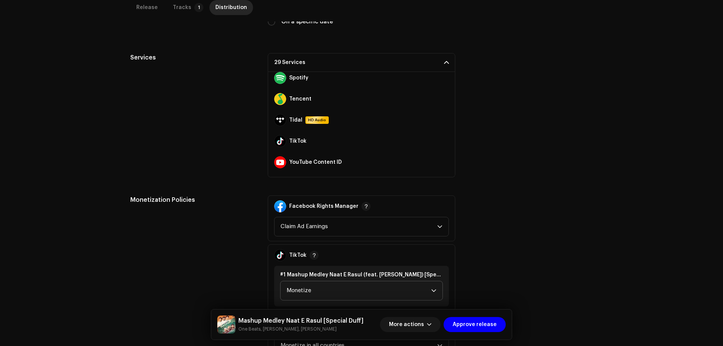
scroll to position [507, 0]
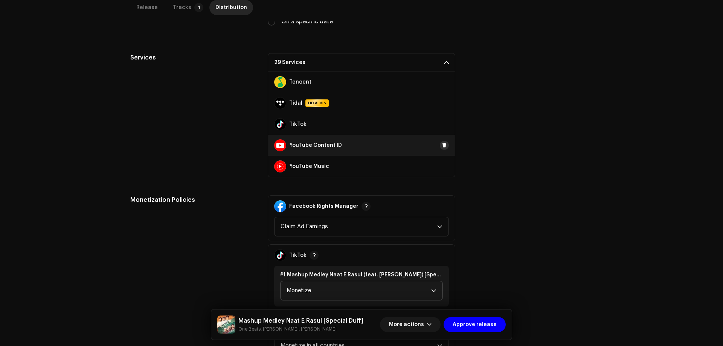
click at [442, 147] on span at bounding box center [444, 145] width 5 height 6
click at [575, 125] on div "Services 28 Services Amazon HD Audio Anghami Audiomack AWA Boomplay Facebook Au…" at bounding box center [361, 115] width 462 height 124
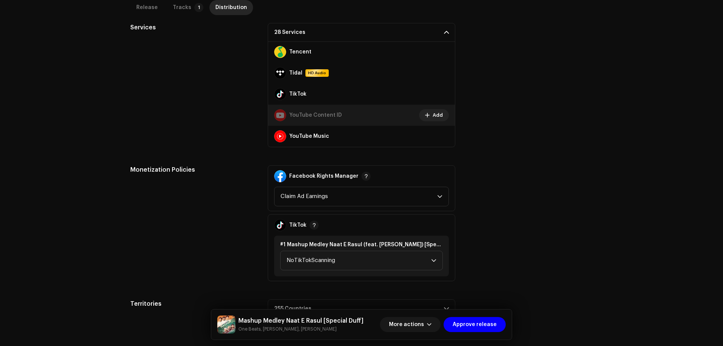
scroll to position [294, 0]
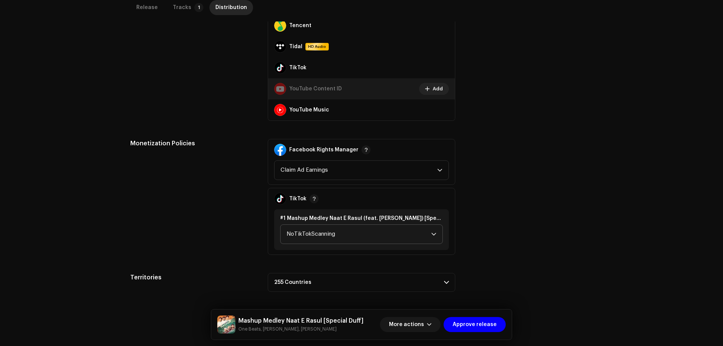
click at [314, 237] on span "NoTikTokScanning" at bounding box center [359, 234] width 145 height 19
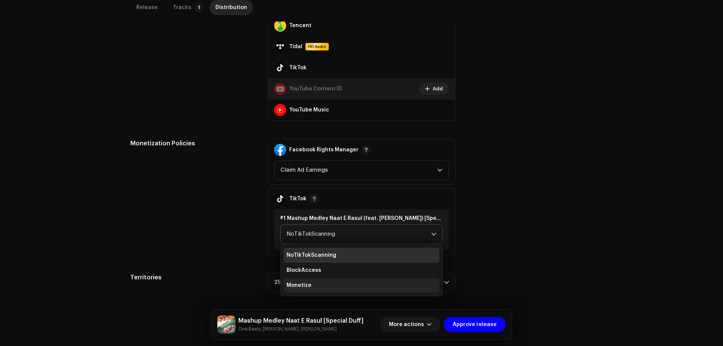
click at [310, 286] on li "Monetize" at bounding box center [362, 285] width 156 height 15
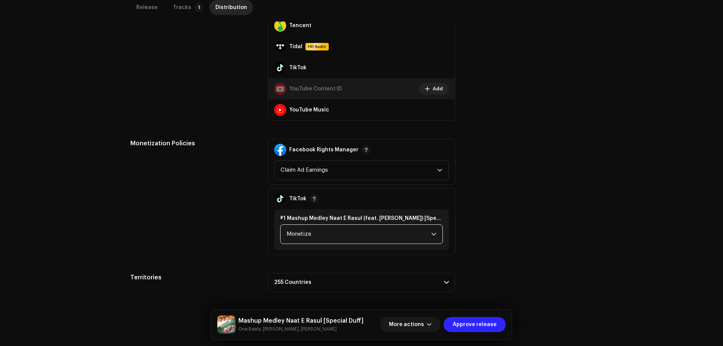
click at [478, 327] on span "Approve release" at bounding box center [475, 324] width 44 height 15
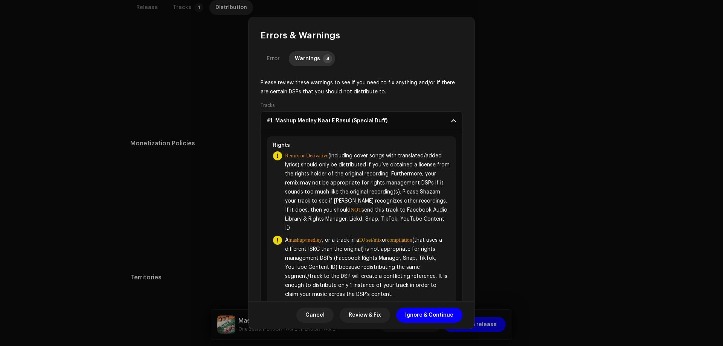
scroll to position [0, 0]
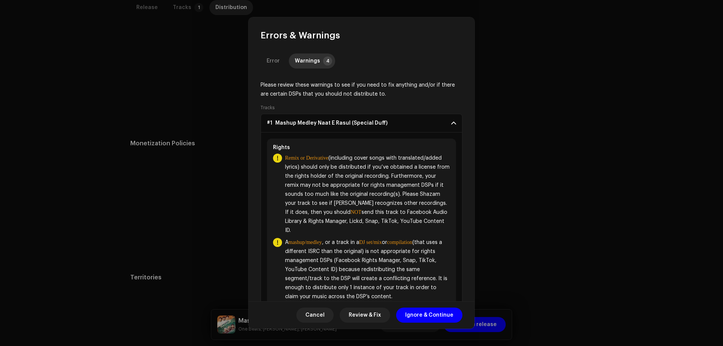
click at [451, 121] on span at bounding box center [453, 123] width 5 height 6
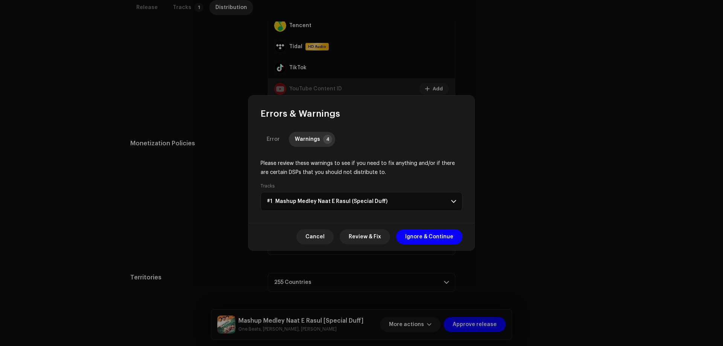
click at [456, 199] on p-accordion-header "#1 Mashup Medley Naat E Rasul (Special Duff)" at bounding box center [362, 201] width 202 height 19
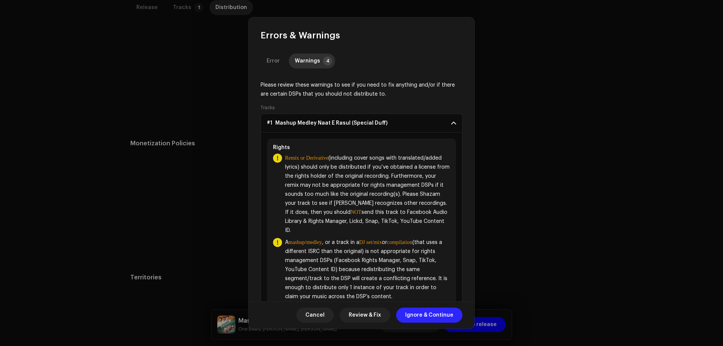
click at [419, 314] on span "Ignore & Continue" at bounding box center [429, 315] width 48 height 15
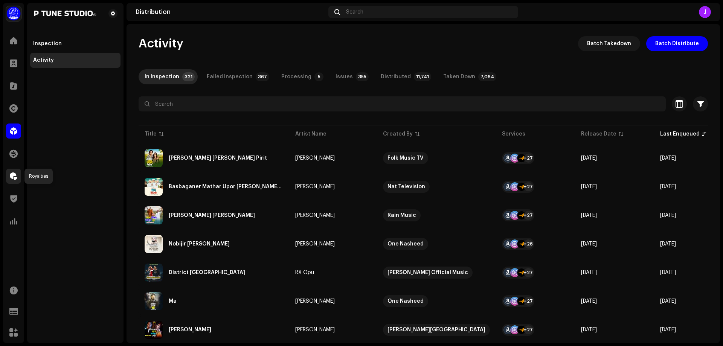
click at [12, 181] on div at bounding box center [13, 176] width 15 height 15
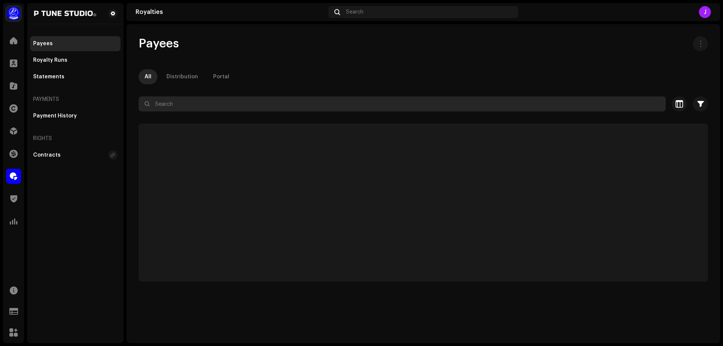
click at [172, 103] on input "text" at bounding box center [402, 103] width 527 height 15
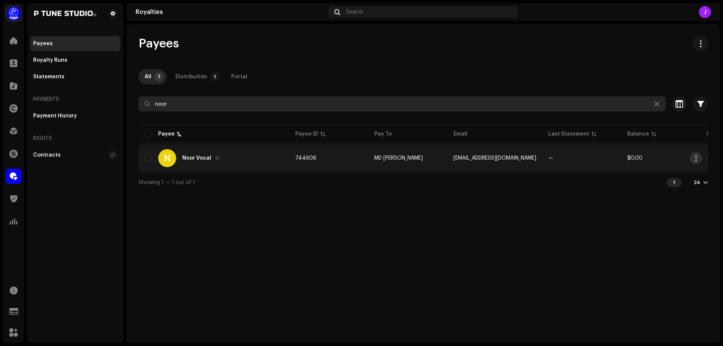
type input "noor"
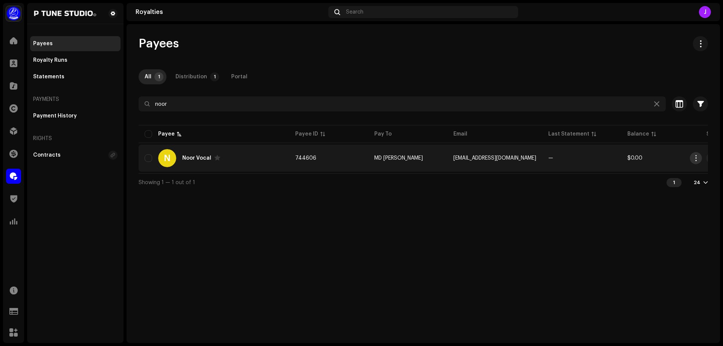
click at [696, 158] on span "button" at bounding box center [696, 158] width 6 height 6
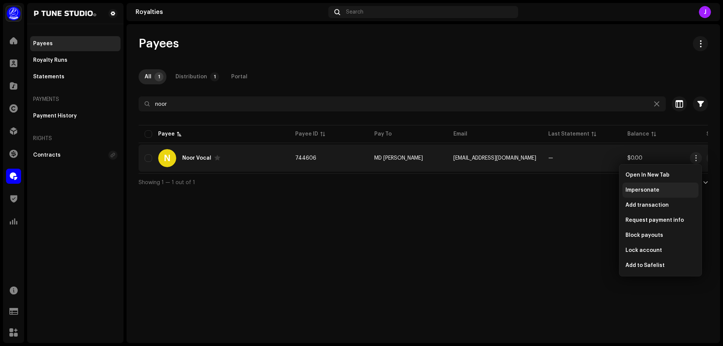
click at [643, 191] on span "Impersonate" at bounding box center [643, 190] width 34 height 6
